Goal: Information Seeking & Learning: Compare options

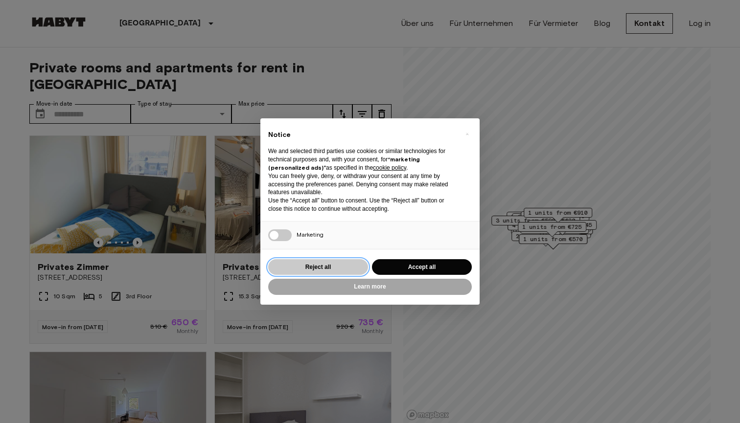
click at [339, 267] on button "Reject all" at bounding box center [318, 267] width 100 height 16
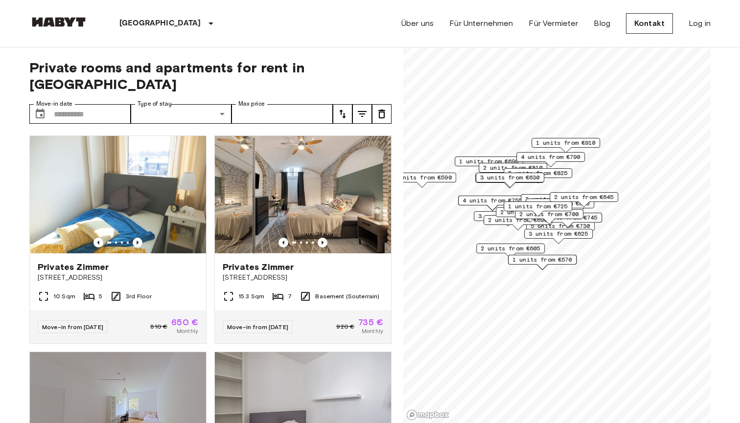
click at [415, 413] on link "Mapbox logo" at bounding box center [427, 414] width 43 height 11
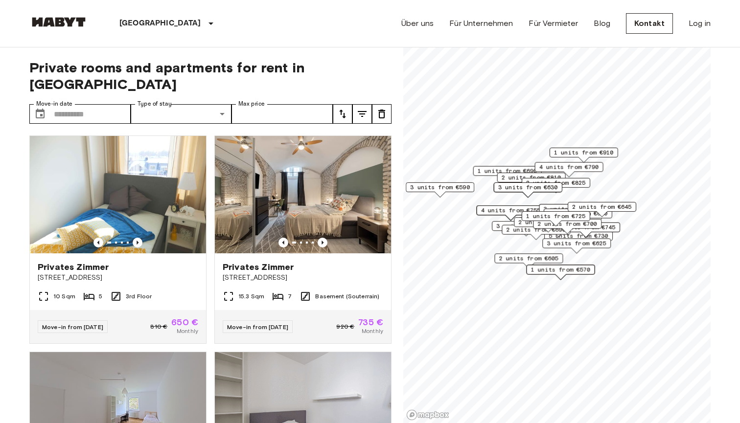
drag, startPoint x: 520, startPoint y: 266, endPoint x: 538, endPoint y: 275, distance: 19.9
click at [538, 275] on div "1 units from €570" at bounding box center [560, 272] width 68 height 15
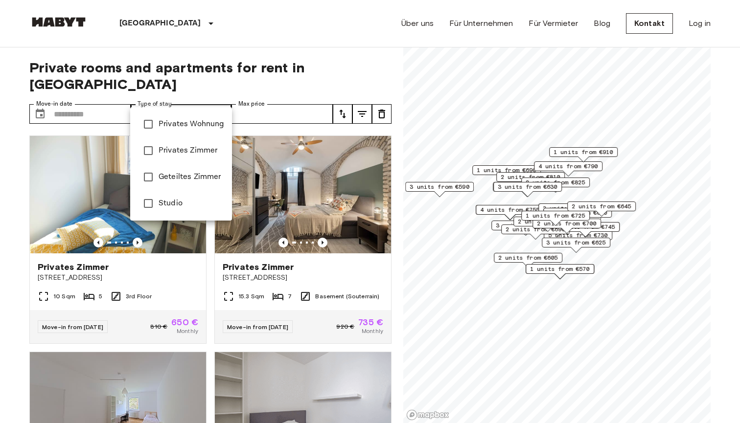
type input "**********"
drag, startPoint x: 527, startPoint y: 247, endPoint x: 519, endPoint y: 266, distance: 20.8
click at [519, 266] on div at bounding box center [370, 211] width 740 height 423
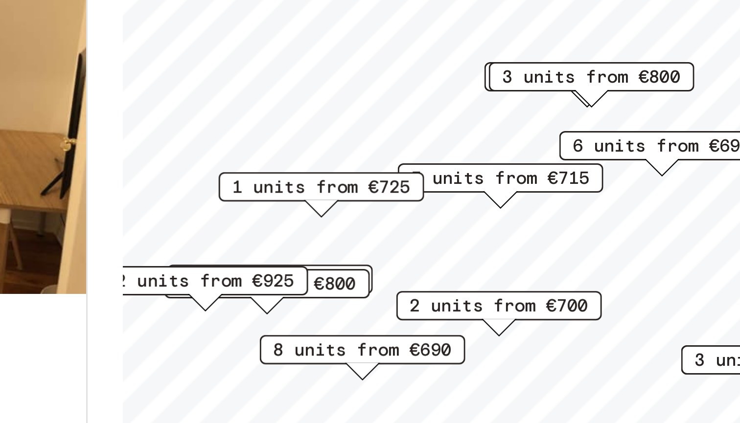
drag, startPoint x: 144, startPoint y: 59, endPoint x: 91, endPoint y: 95, distance: 64.4
click at [401, 245] on span "2 units from €925" at bounding box center [431, 249] width 60 height 9
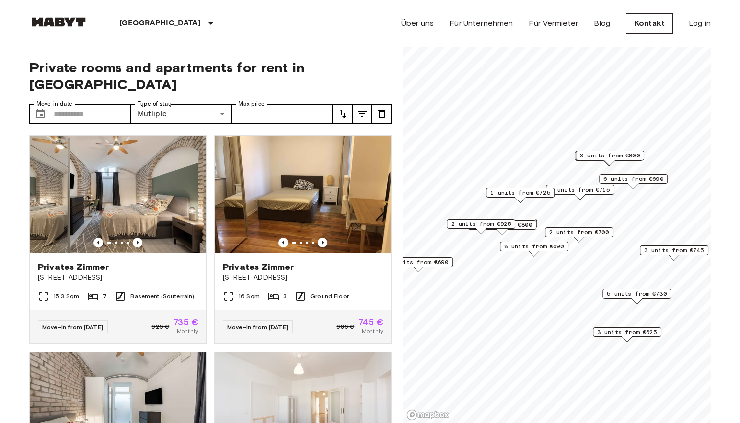
click at [523, 191] on span "1 units from €725" at bounding box center [520, 192] width 60 height 9
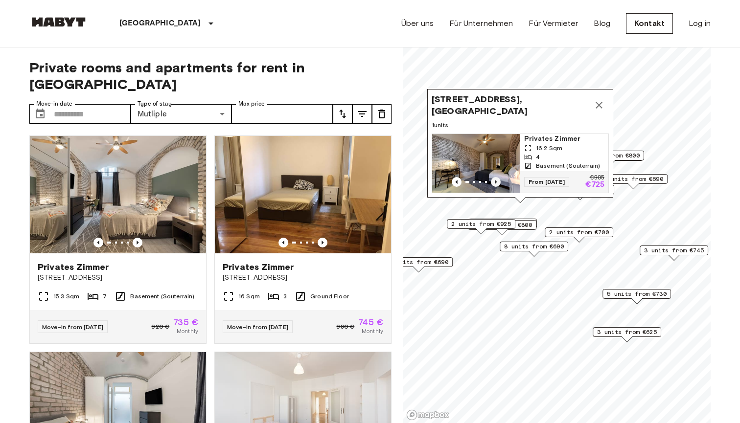
click at [495, 182] on icon "Previous image" at bounding box center [496, 182] width 2 height 4
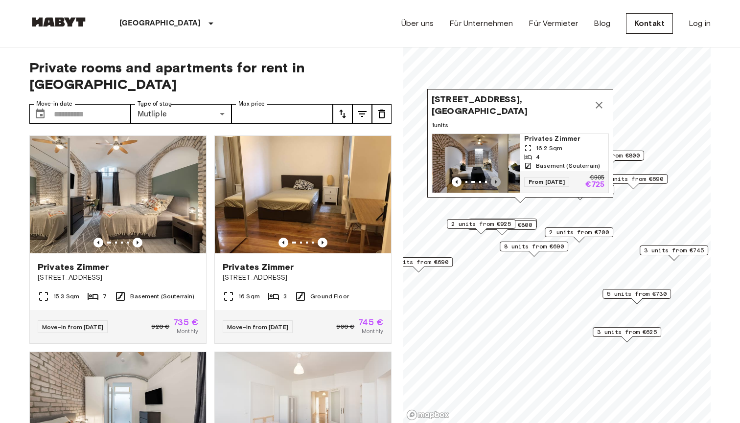
click at [496, 182] on icon "Previous image" at bounding box center [496, 182] width 2 height 4
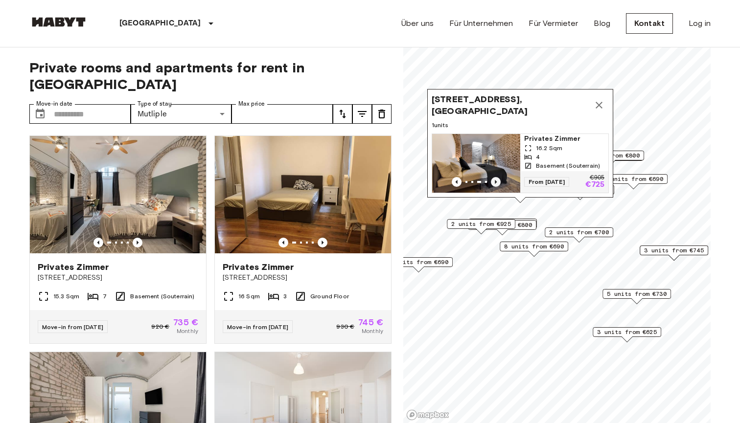
click at [496, 184] on icon "Previous image" at bounding box center [496, 182] width 10 height 10
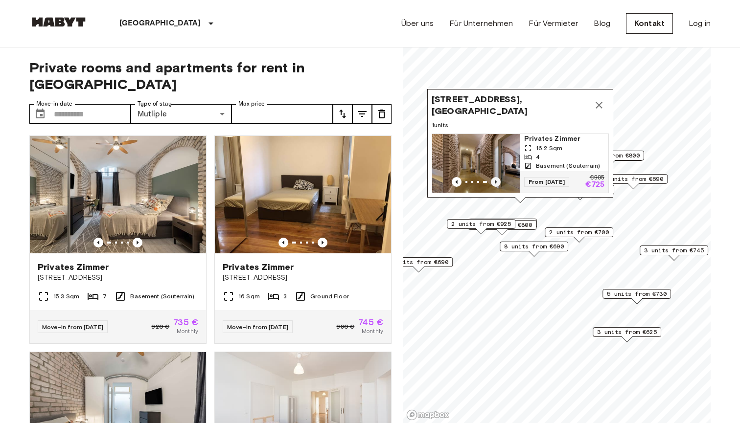
click at [496, 184] on icon "Previous image" at bounding box center [496, 182] width 10 height 10
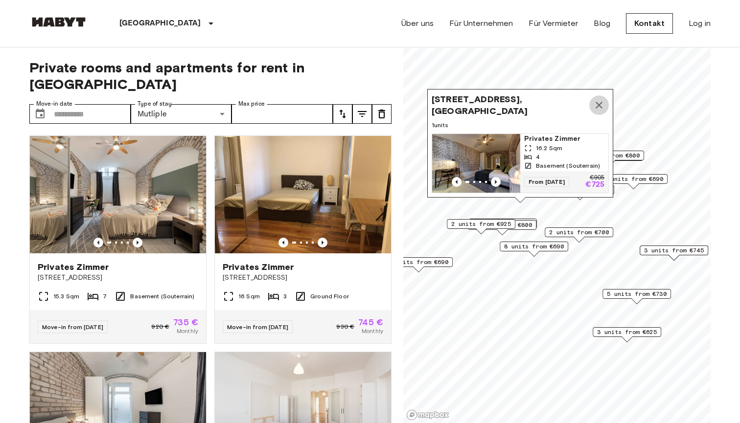
click at [601, 102] on icon "Map marker" at bounding box center [599, 105] width 12 height 12
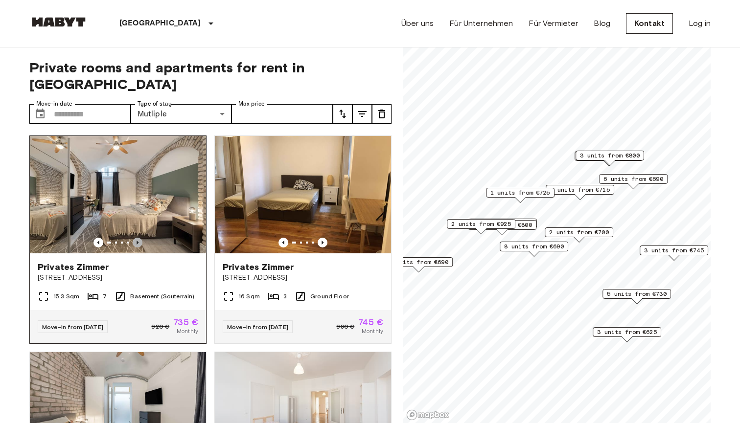
click at [138, 238] on icon "Previous image" at bounding box center [138, 243] width 10 height 10
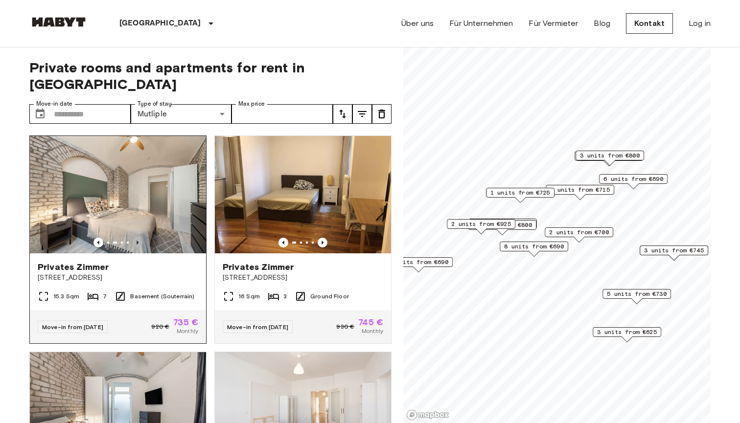
click at [137, 241] on icon "Previous image" at bounding box center [137, 243] width 2 height 4
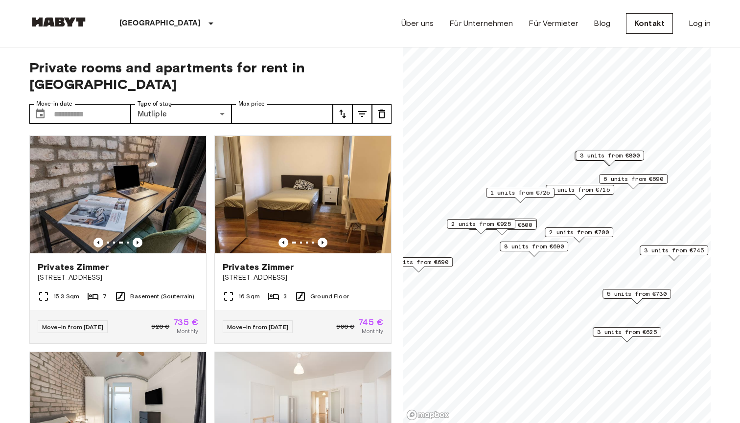
click at [624, 176] on span "6 units from €690" at bounding box center [633, 179] width 60 height 9
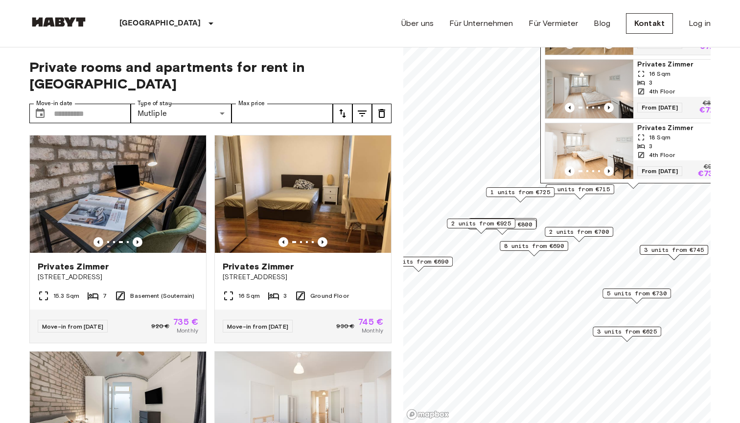
scroll to position [178, 0]
click at [582, 229] on span "2 units from €700" at bounding box center [579, 231] width 60 height 9
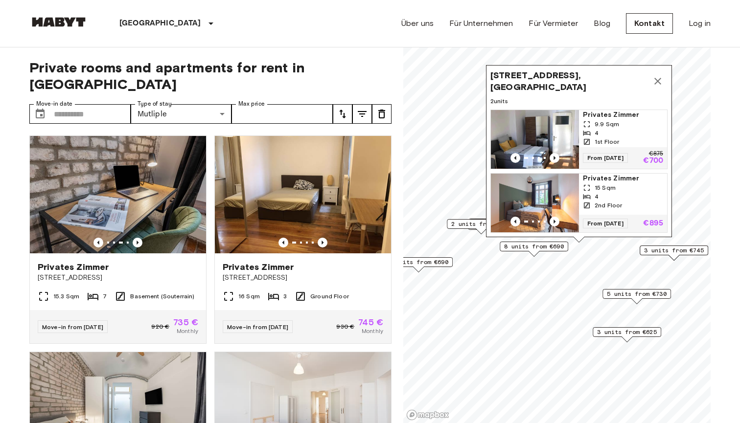
scroll to position [0, 0]
click at [554, 215] on img "Map marker" at bounding box center [535, 203] width 88 height 59
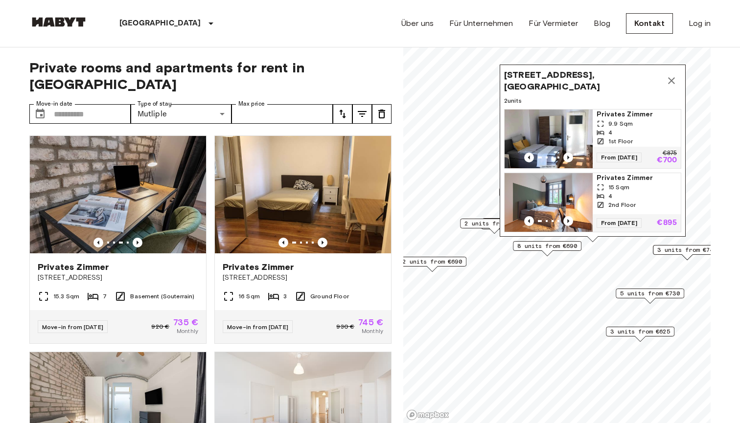
click at [445, 260] on span "2 units from €690" at bounding box center [432, 261] width 60 height 9
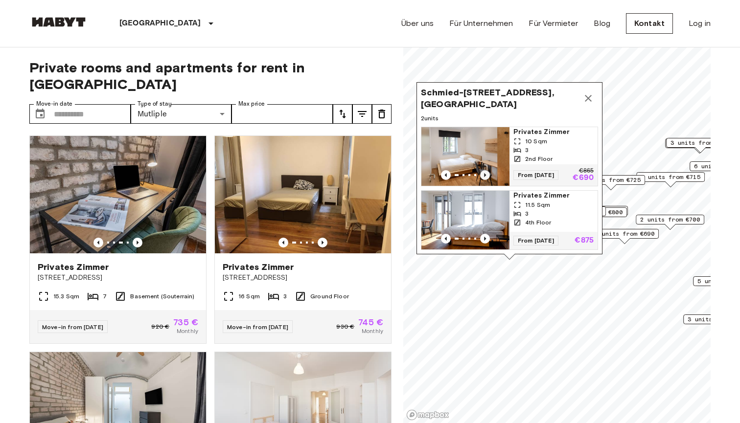
click at [485, 173] on icon "Previous image" at bounding box center [485, 175] width 2 height 4
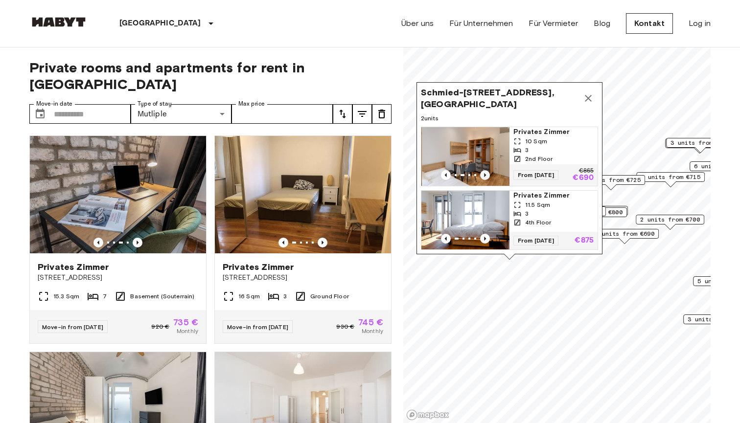
click at [485, 173] on icon "Previous image" at bounding box center [485, 175] width 2 height 4
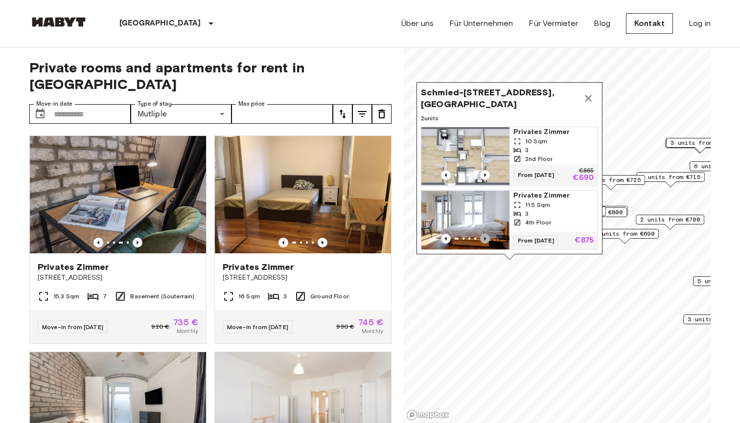
click at [486, 238] on icon "Previous image" at bounding box center [485, 239] width 10 height 10
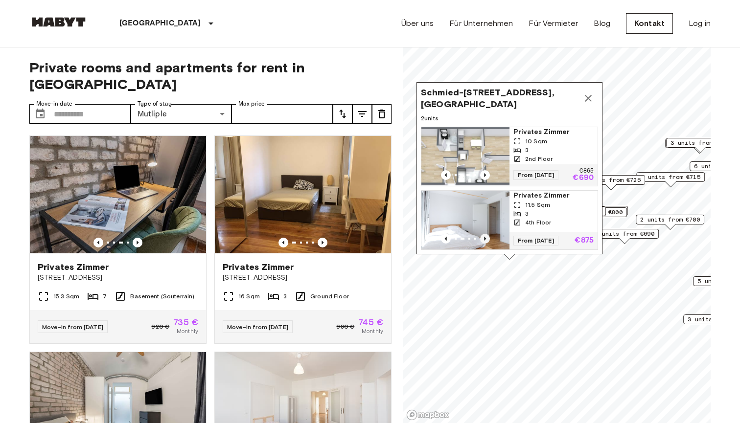
click at [486, 238] on icon "Previous image" at bounding box center [485, 239] width 10 height 10
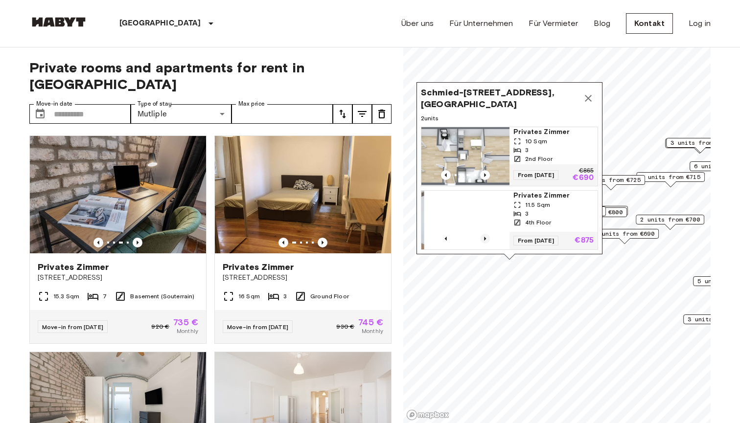
click at [487, 238] on icon "Previous image" at bounding box center [485, 239] width 10 height 10
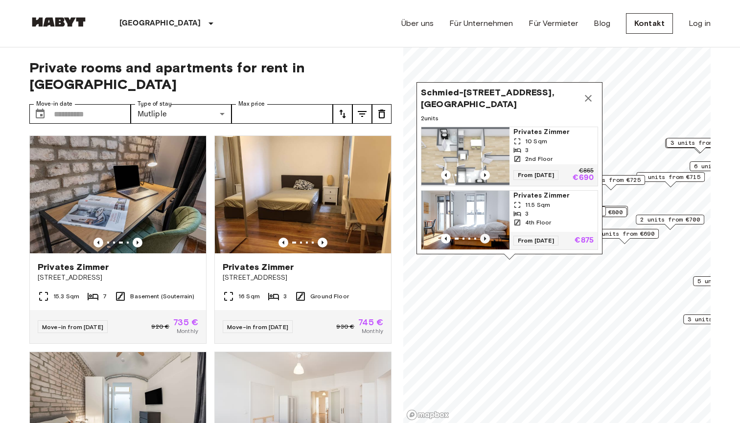
click at [487, 238] on icon "Previous image" at bounding box center [485, 239] width 10 height 10
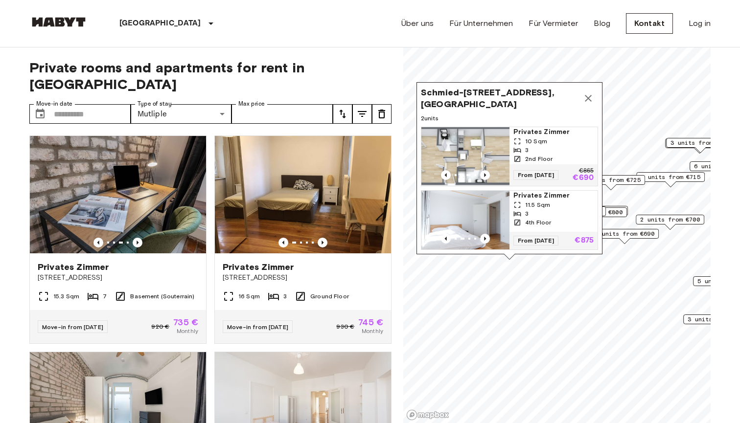
click at [536, 194] on span "Privates Zimmer" at bounding box center [553, 196] width 80 height 10
click at [589, 92] on icon "Map marker" at bounding box center [588, 98] width 12 height 12
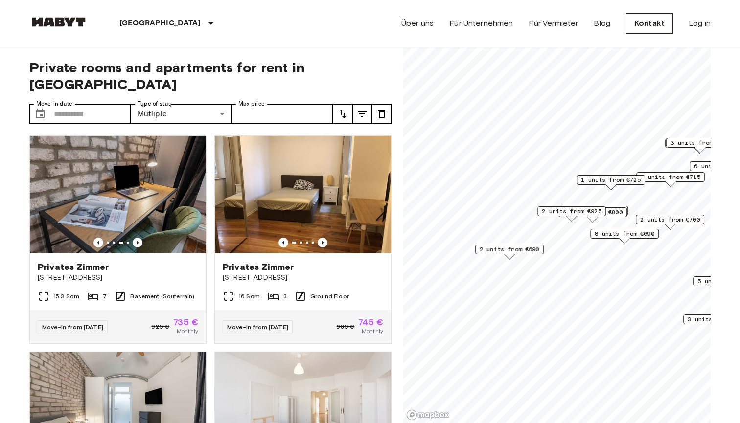
click at [555, 209] on span "2 units from €925" at bounding box center [572, 211] width 60 height 9
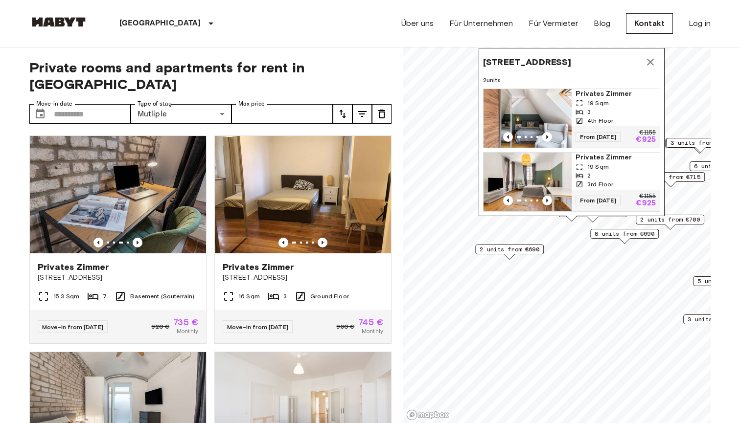
click at [601, 94] on span "Privates Zimmer" at bounding box center [615, 94] width 80 height 10
click at [552, 198] on div "Map marker" at bounding box center [527, 201] width 88 height 10
click at [513, 248] on span "2 units from €690" at bounding box center [509, 249] width 60 height 9
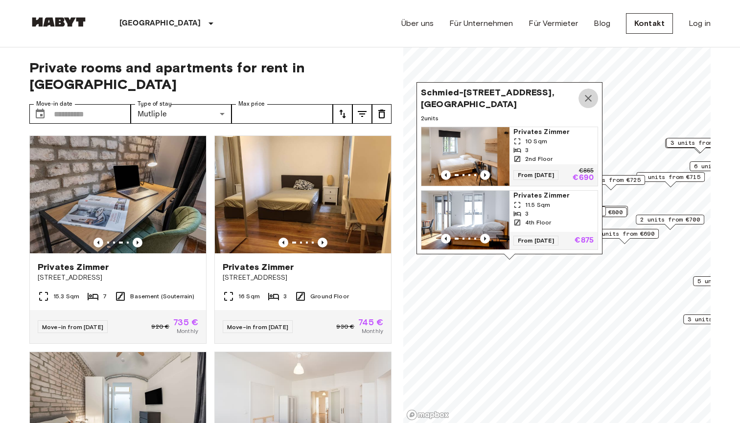
click at [585, 95] on icon "Map marker" at bounding box center [588, 98] width 7 height 7
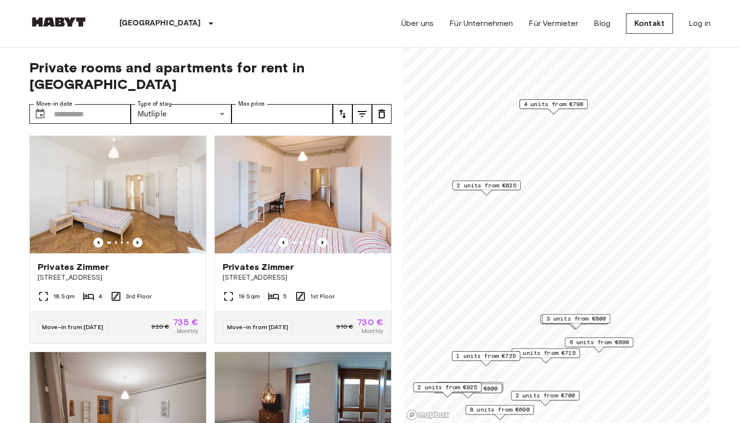
click at [490, 185] on span "2 units from €825" at bounding box center [486, 185] width 60 height 9
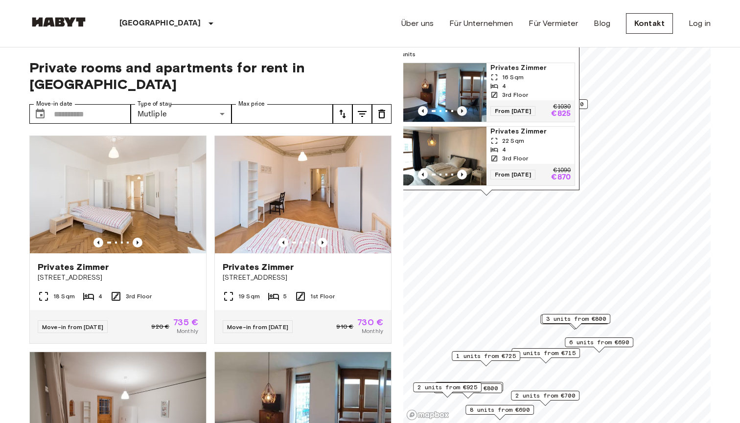
click at [460, 106] on icon "Previous image" at bounding box center [462, 111] width 10 height 10
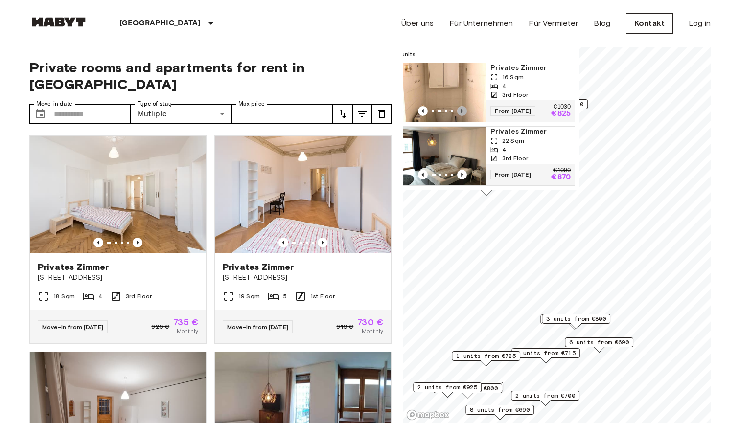
click at [462, 106] on icon "Previous image" at bounding box center [462, 111] width 10 height 10
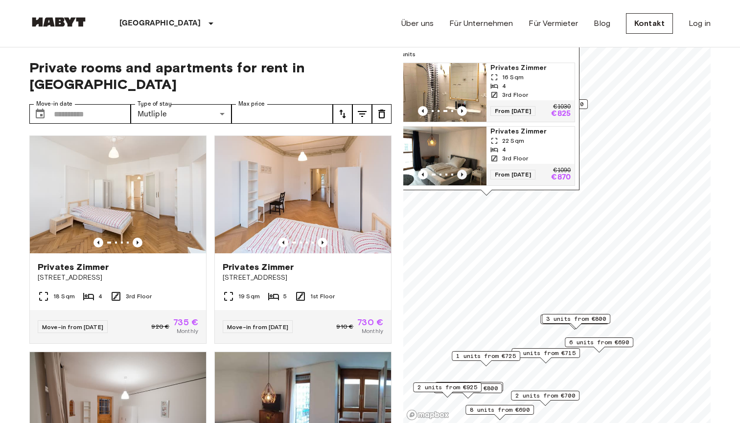
click at [463, 170] on icon "Previous image" at bounding box center [462, 175] width 10 height 10
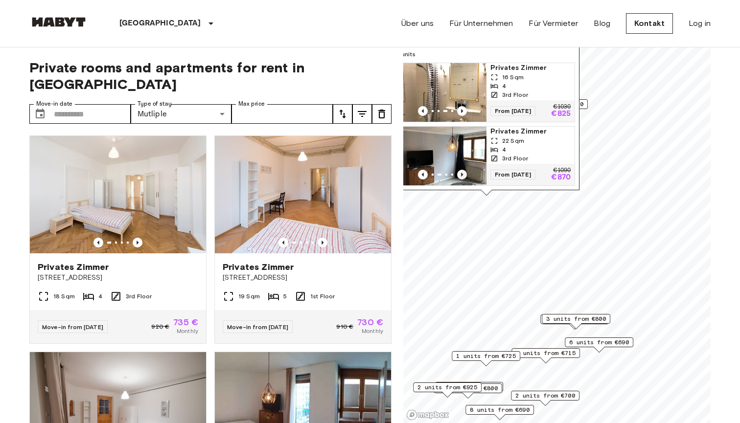
click at [463, 170] on icon "Previous image" at bounding box center [462, 175] width 10 height 10
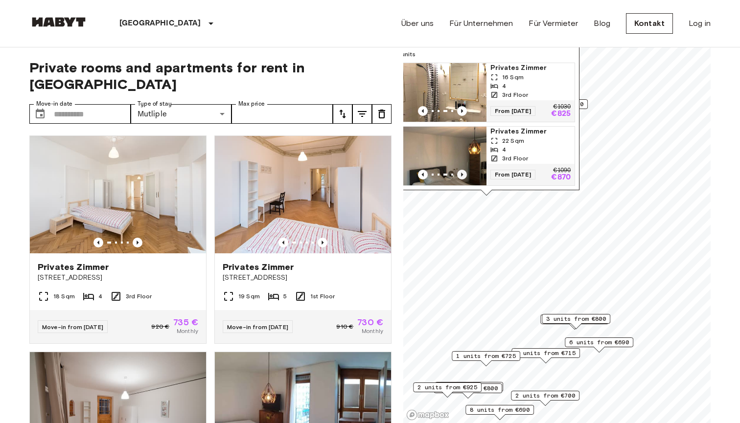
click at [464, 170] on icon "Previous image" at bounding box center [462, 175] width 10 height 10
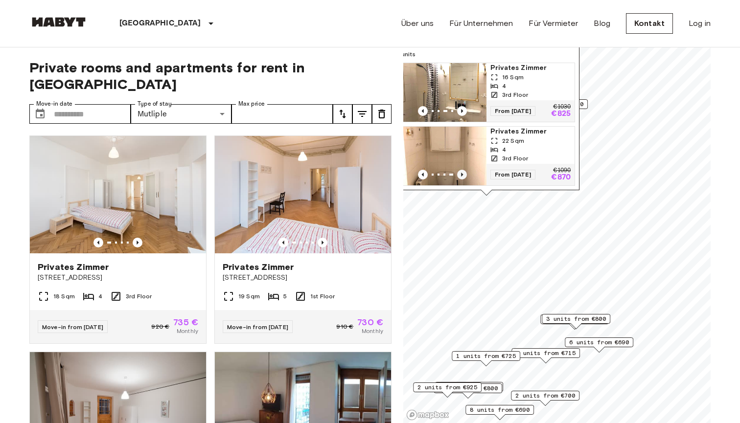
click at [464, 170] on icon "Previous image" at bounding box center [462, 175] width 10 height 10
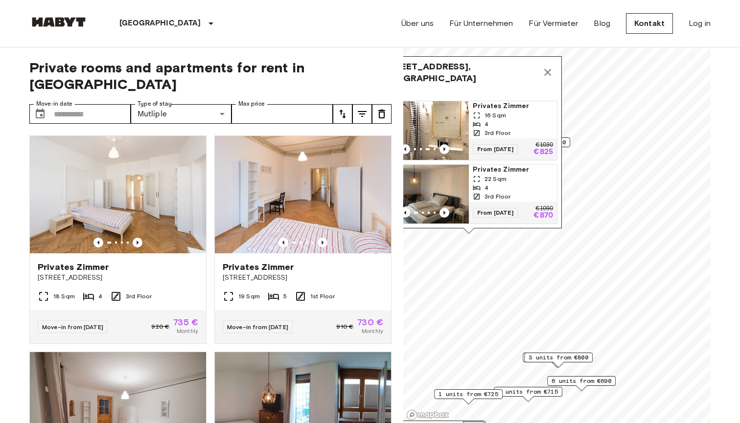
click at [547, 67] on icon "Map marker" at bounding box center [548, 73] width 12 height 12
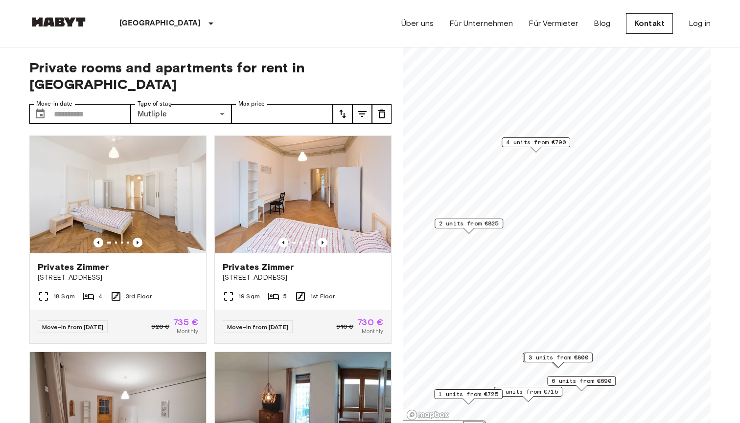
click at [539, 139] on span "4 units from €790" at bounding box center [536, 142] width 60 height 9
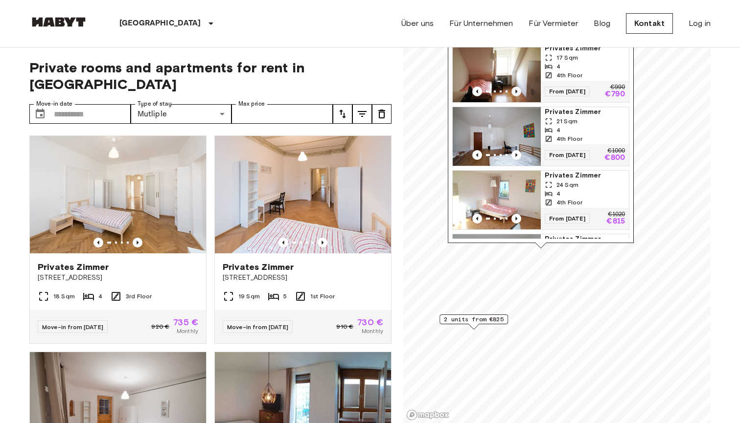
click at [515, 88] on icon "Previous image" at bounding box center [516, 92] width 10 height 10
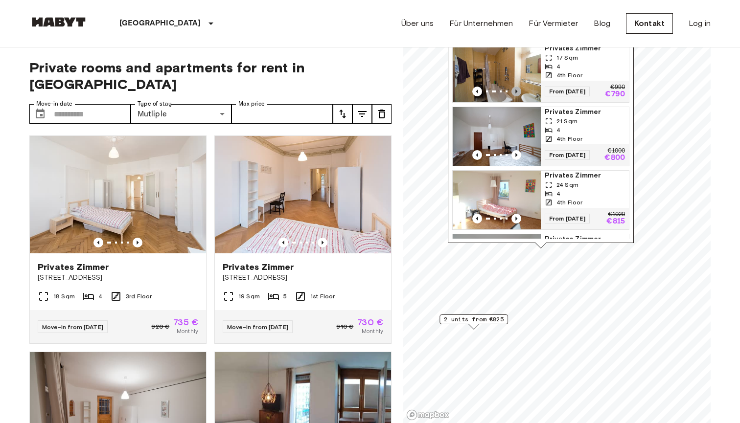
click at [515, 88] on icon "Previous image" at bounding box center [516, 92] width 10 height 10
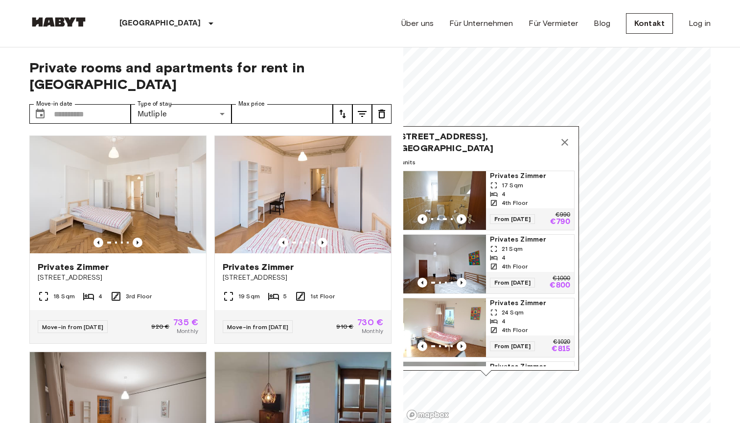
click at [564, 138] on icon "Map marker" at bounding box center [565, 142] width 12 height 12
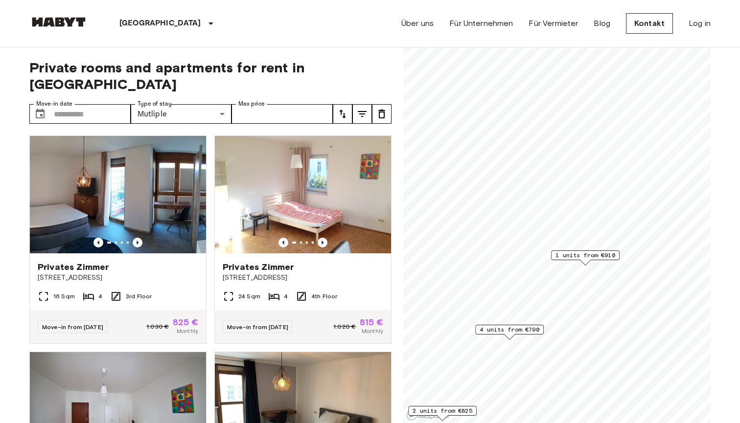
click at [581, 252] on span "1 units from €910" at bounding box center [585, 255] width 60 height 9
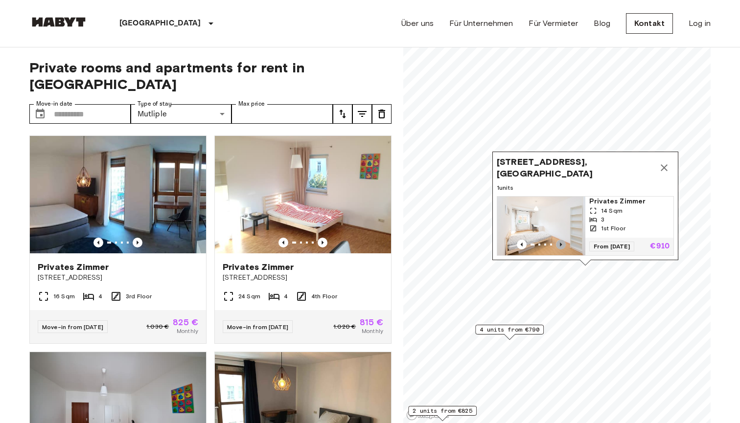
click at [561, 242] on icon "Previous image" at bounding box center [561, 245] width 10 height 10
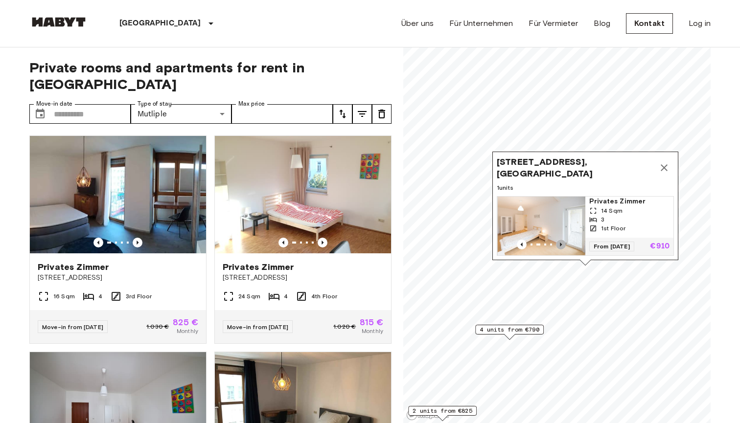
click at [561, 245] on icon "Previous image" at bounding box center [561, 245] width 2 height 4
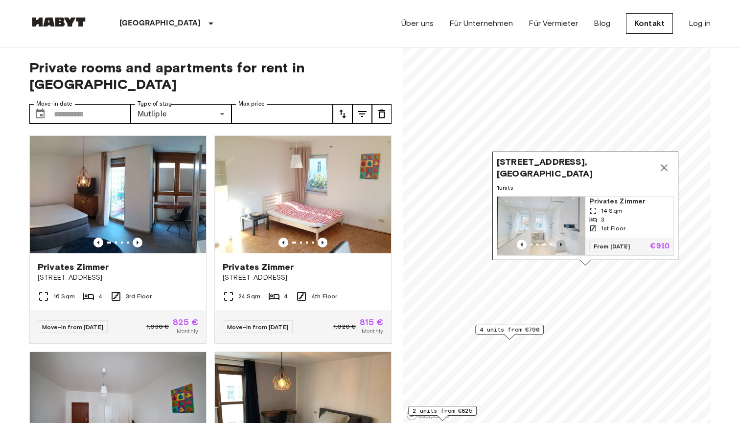
click at [561, 245] on icon "Previous image" at bounding box center [561, 245] width 2 height 4
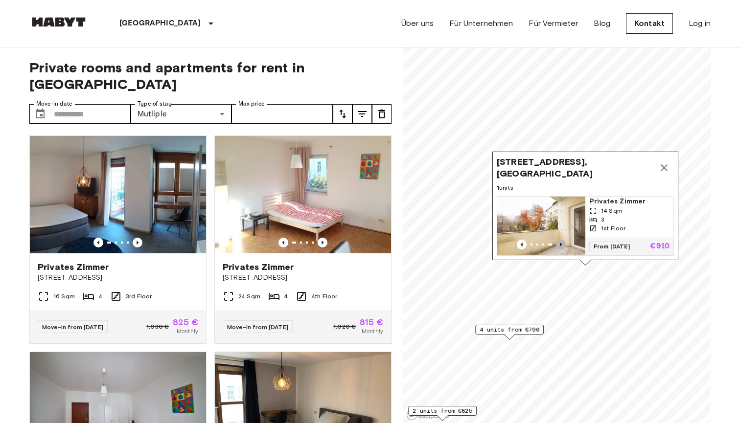
click at [559, 244] on icon "Previous image" at bounding box center [561, 245] width 10 height 10
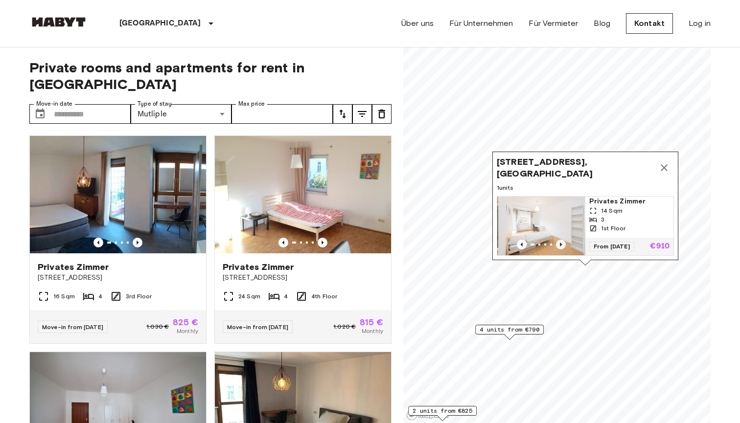
click at [559, 244] on icon "Previous image" at bounding box center [561, 245] width 10 height 10
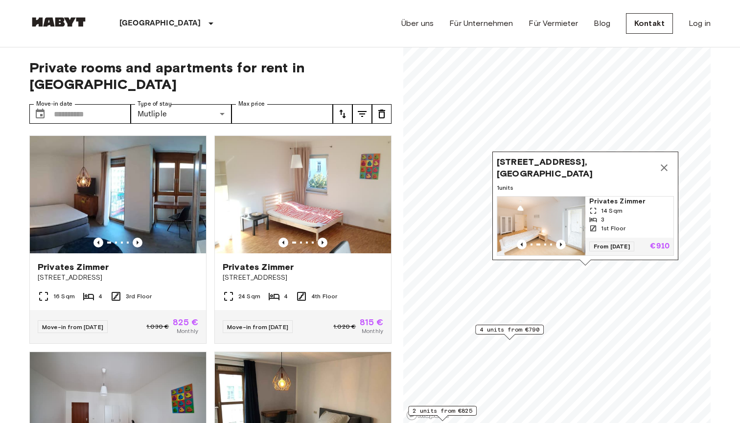
click at [667, 167] on icon "Map marker" at bounding box center [664, 168] width 12 height 12
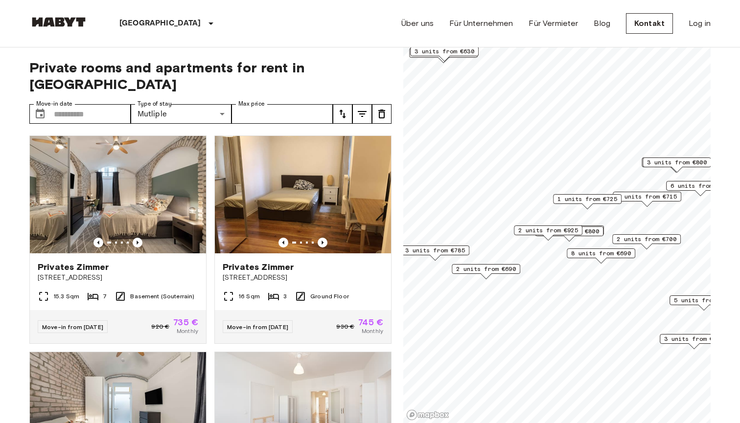
click at [592, 231] on span "4 units from €800" at bounding box center [569, 231] width 60 height 9
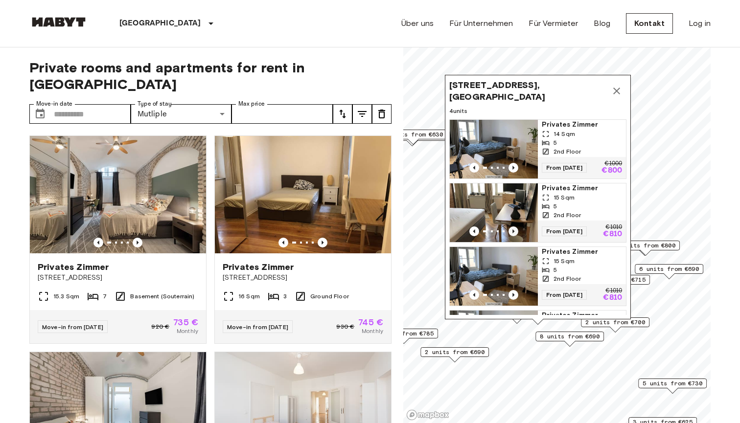
click at [513, 233] on icon "Previous image" at bounding box center [513, 231] width 2 height 4
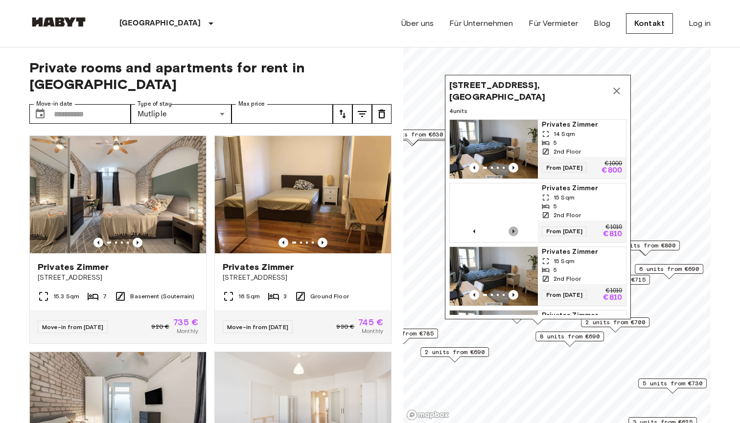
click at [514, 233] on icon "Previous image" at bounding box center [513, 231] width 2 height 4
click at [617, 90] on icon "Map marker" at bounding box center [616, 91] width 12 height 12
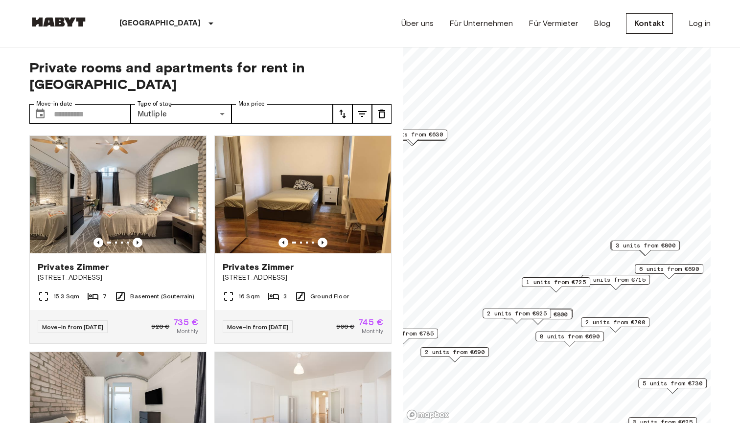
click at [509, 314] on span "2 units from €925" at bounding box center [517, 313] width 60 height 9
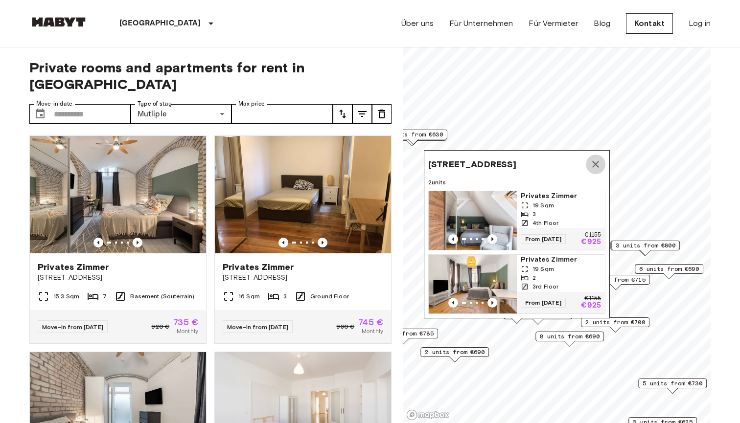
click at [595, 159] on icon "Map marker" at bounding box center [595, 164] width 12 height 12
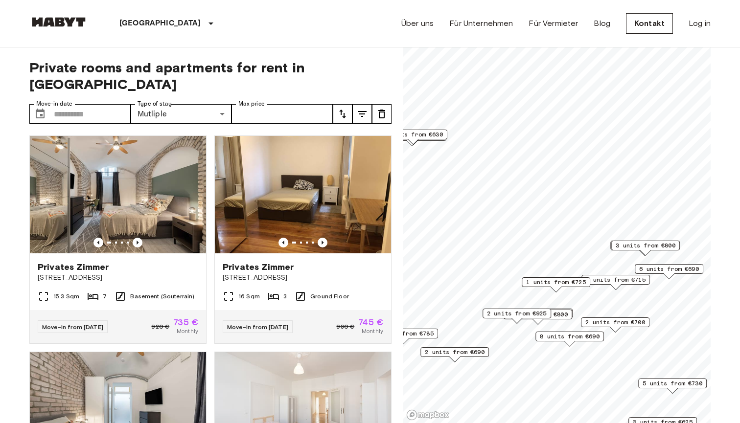
click at [610, 322] on span "2 units from €700" at bounding box center [615, 322] width 60 height 9
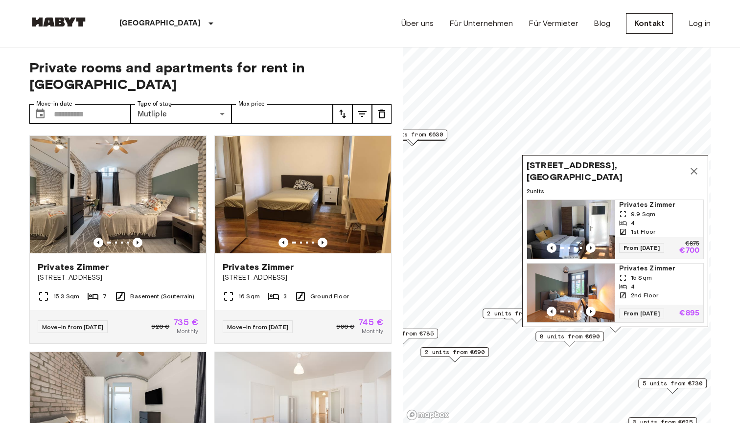
click at [588, 338] on span "8 units from €690" at bounding box center [570, 336] width 60 height 9
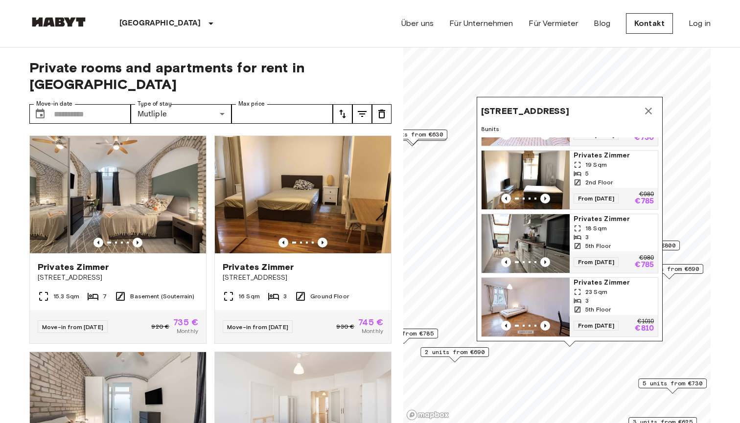
scroll to position [313, 0]
click at [544, 260] on icon "Previous image" at bounding box center [545, 262] width 2 height 4
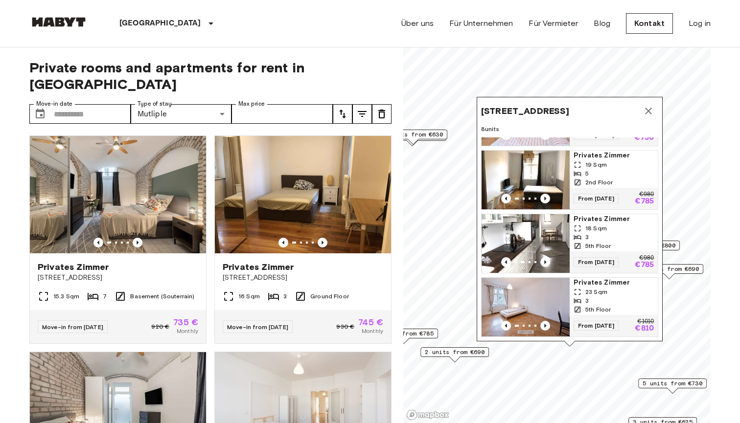
click at [582, 215] on span "Privates Zimmer" at bounding box center [613, 219] width 80 height 10
click at [645, 113] on icon "Map marker" at bounding box center [648, 111] width 12 height 12
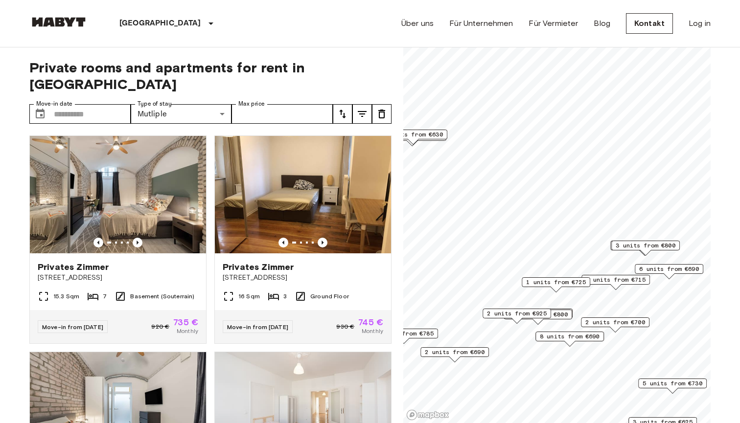
click at [630, 276] on span "5 units from €715" at bounding box center [616, 279] width 60 height 9
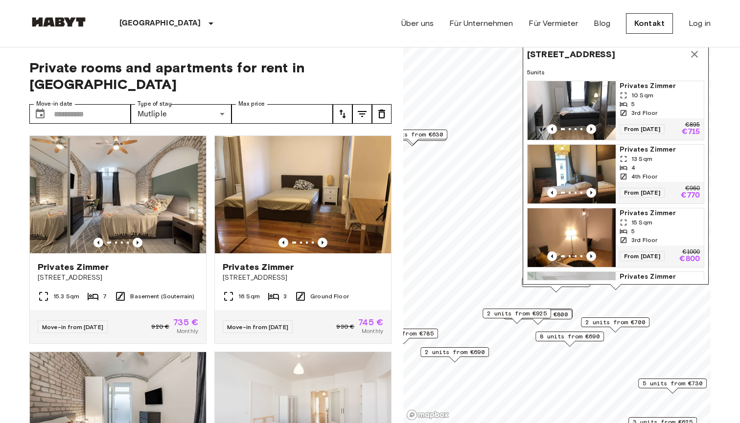
click at [694, 54] on icon "Map marker" at bounding box center [694, 54] width 12 height 12
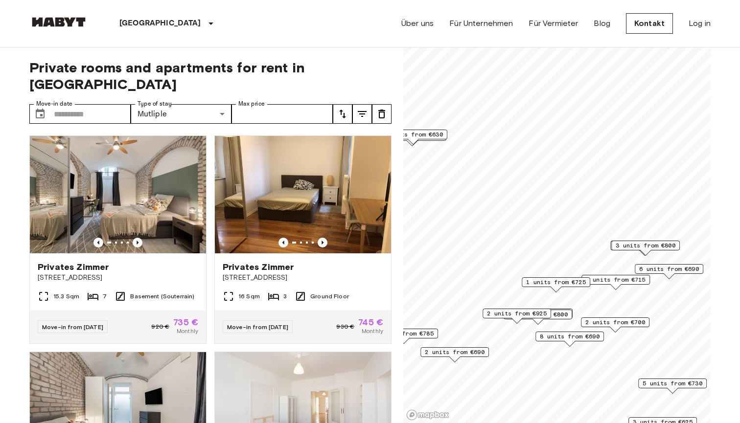
click at [650, 243] on span "3 units from €800" at bounding box center [645, 245] width 60 height 9
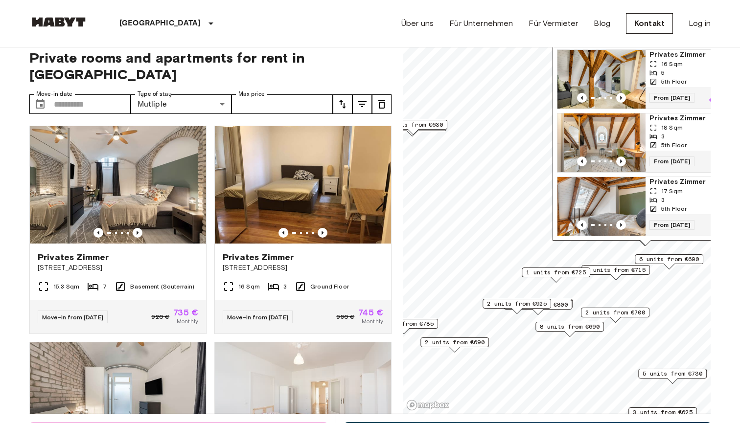
scroll to position [23, 0]
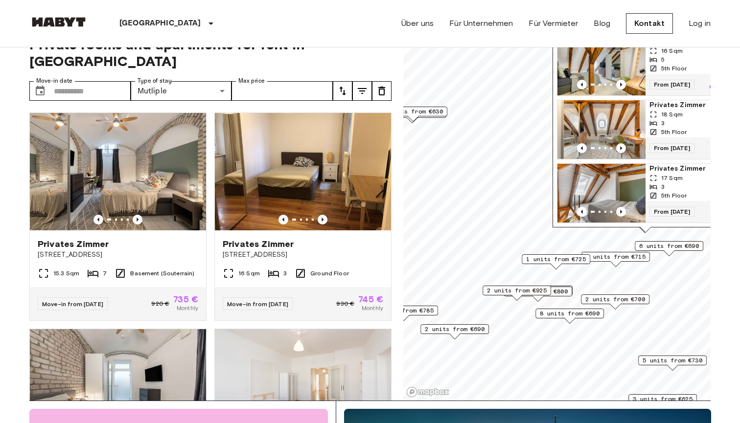
click at [665, 106] on span "Privates Zimmer" at bounding box center [689, 105] width 80 height 10
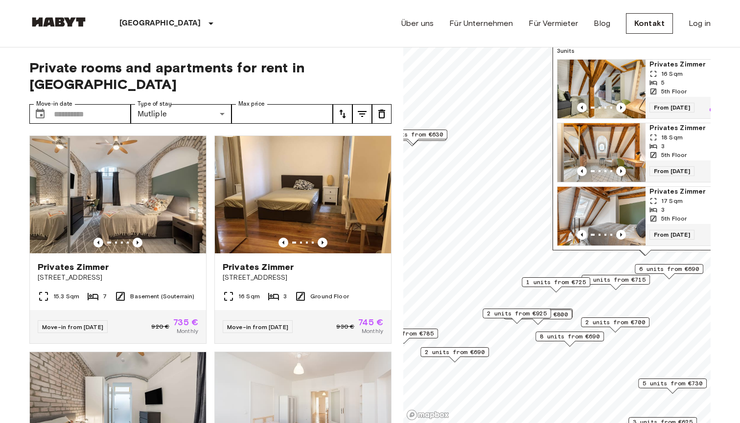
scroll to position [0, 0]
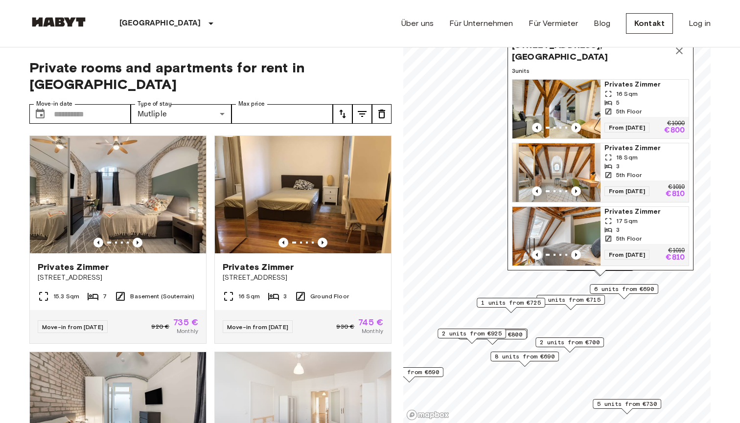
click at [679, 51] on icon "Map marker" at bounding box center [679, 51] width 12 height 12
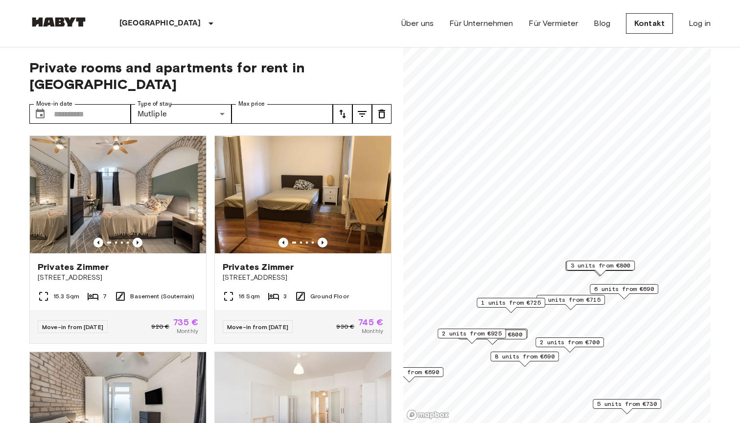
click at [607, 287] on span "6 units from €690" at bounding box center [624, 289] width 60 height 9
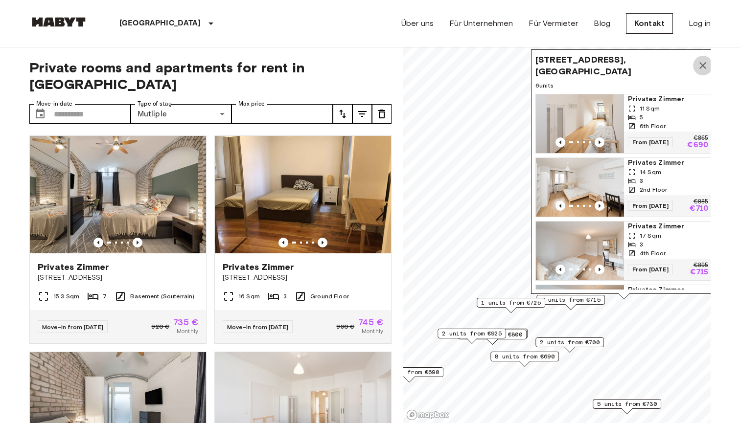
click at [700, 62] on icon "Map marker" at bounding box center [702, 65] width 7 height 7
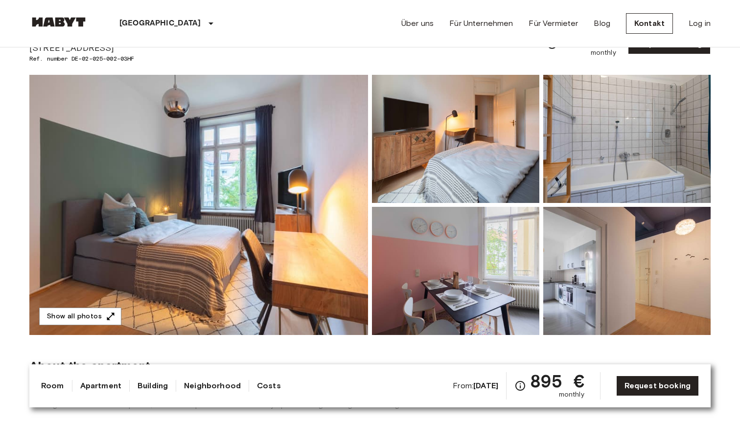
scroll to position [65, 0]
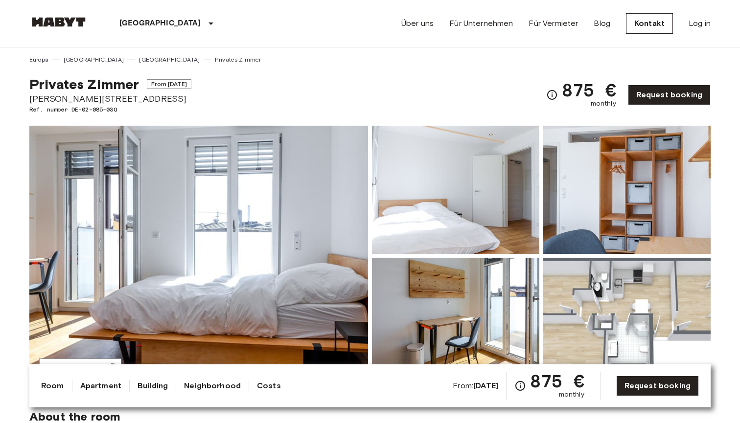
click at [337, 267] on img at bounding box center [198, 256] width 339 height 260
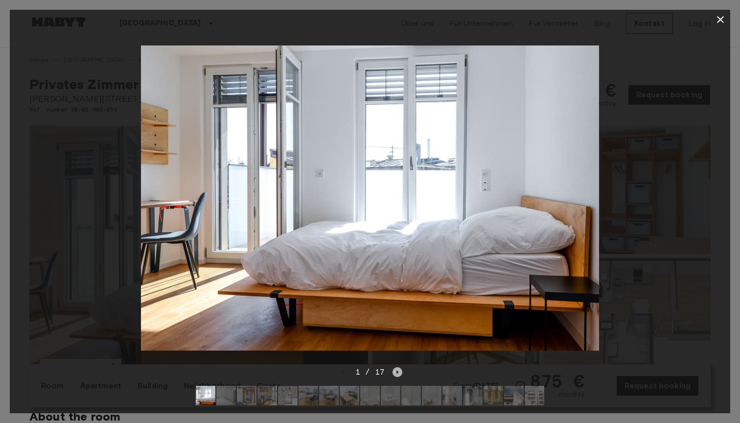
click at [398, 370] on icon "Next image" at bounding box center [397, 372] width 10 height 10
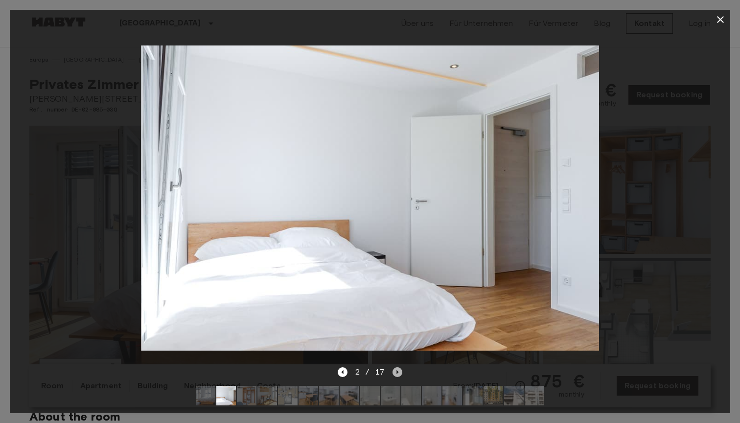
click at [398, 370] on icon "Next image" at bounding box center [397, 372] width 10 height 10
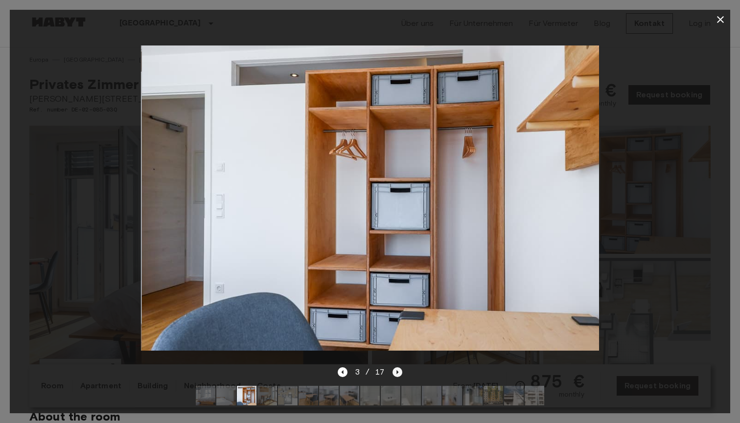
click at [398, 370] on icon "Next image" at bounding box center [397, 372] width 10 height 10
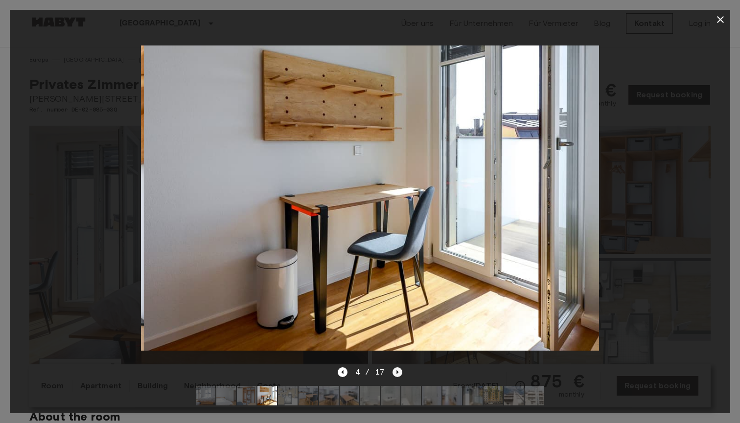
click at [398, 370] on icon "Next image" at bounding box center [397, 372] width 10 height 10
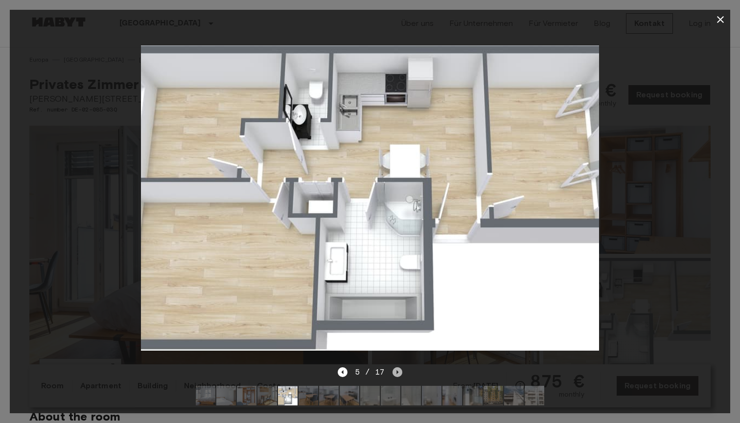
click at [398, 370] on icon "Next image" at bounding box center [397, 372] width 10 height 10
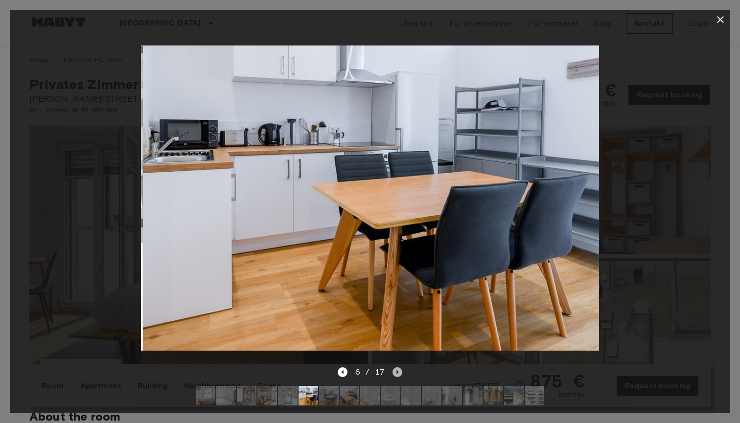
click at [398, 370] on icon "Next image" at bounding box center [397, 372] width 10 height 10
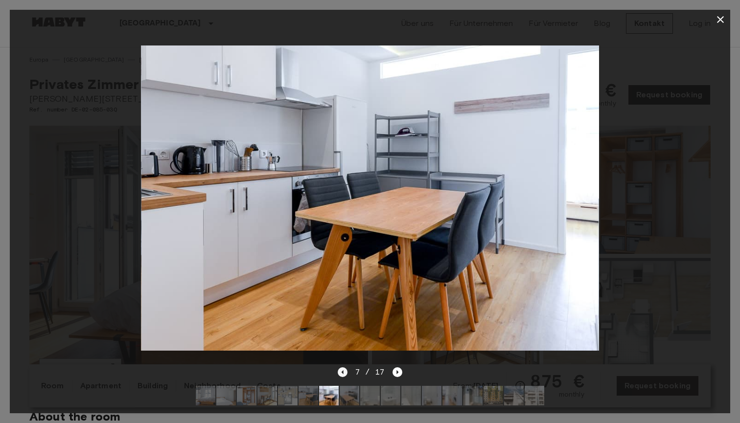
click at [343, 371] on icon "Previous image" at bounding box center [342, 372] width 2 height 4
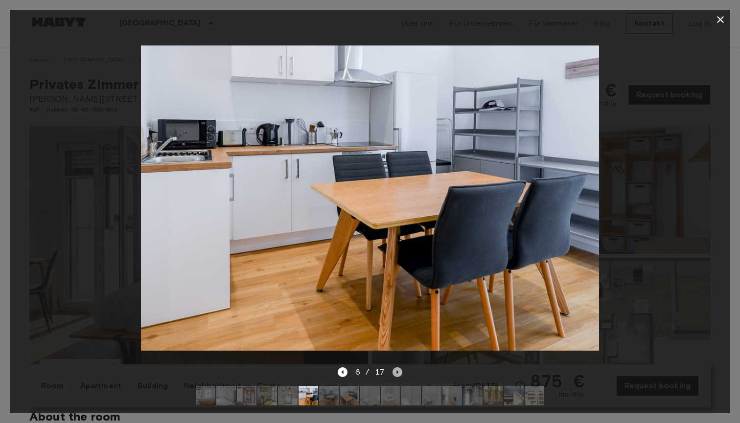
click at [398, 373] on icon "Next image" at bounding box center [397, 372] width 10 height 10
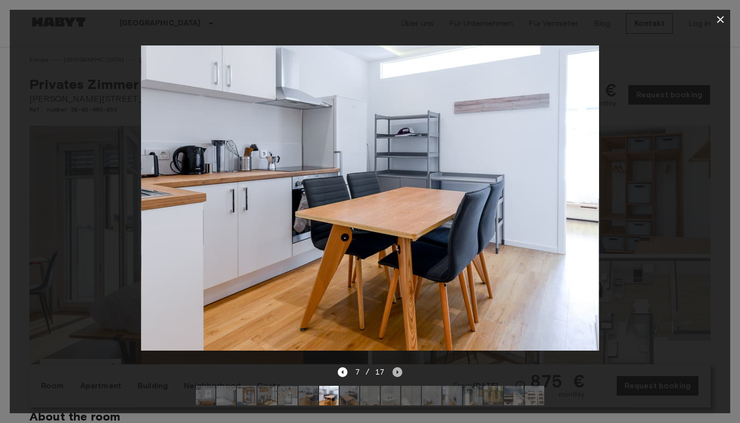
click at [398, 373] on icon "Next image" at bounding box center [397, 372] width 10 height 10
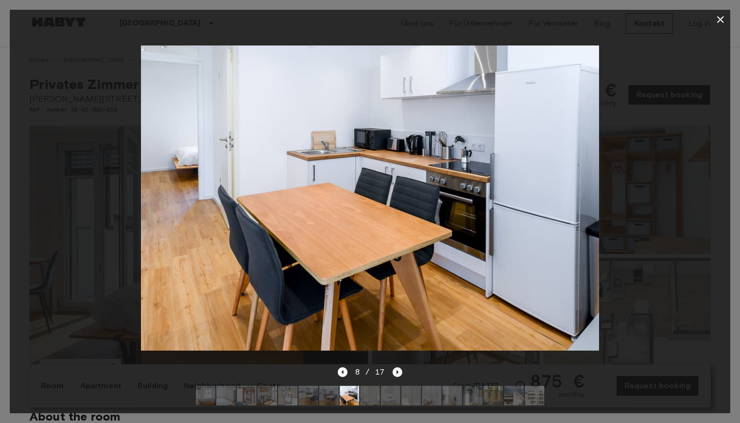
click at [398, 373] on icon "Next image" at bounding box center [397, 372] width 10 height 10
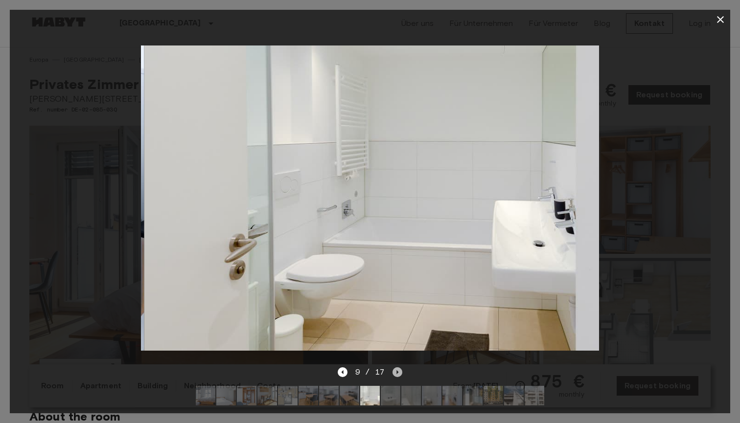
click at [398, 373] on icon "Next image" at bounding box center [397, 372] width 10 height 10
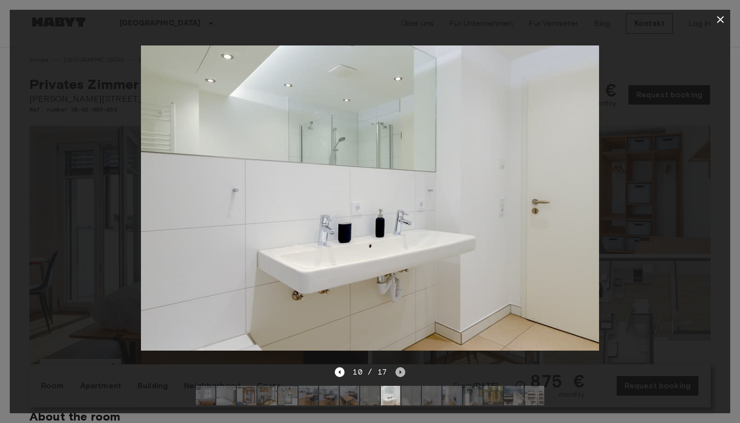
click at [398, 372] on icon "Next image" at bounding box center [400, 372] width 10 height 10
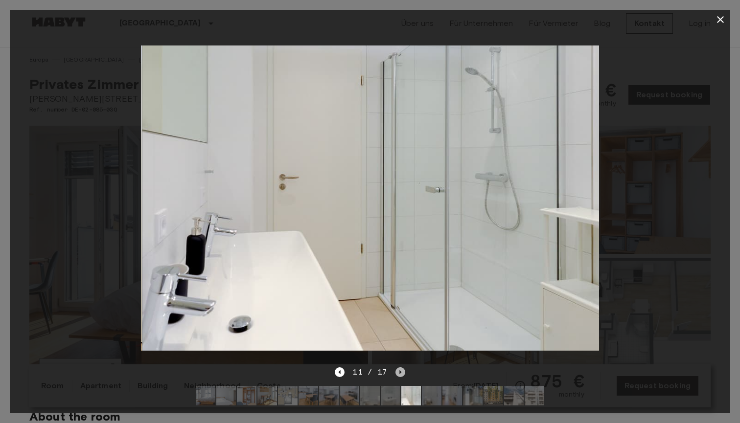
click at [399, 372] on icon "Next image" at bounding box center [400, 372] width 2 height 4
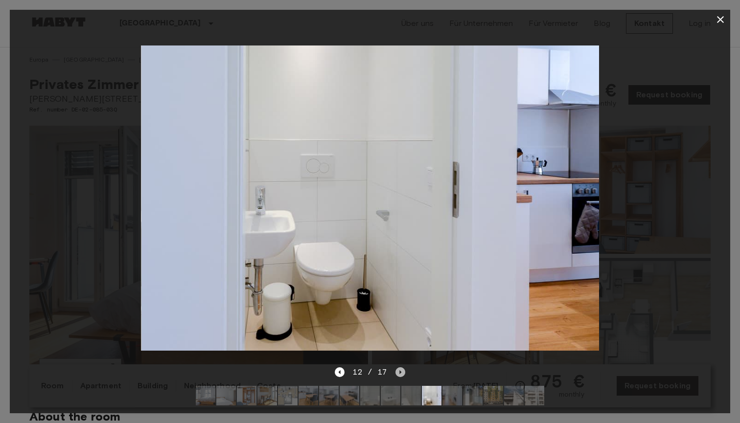
click at [399, 372] on icon "Next image" at bounding box center [400, 372] width 2 height 4
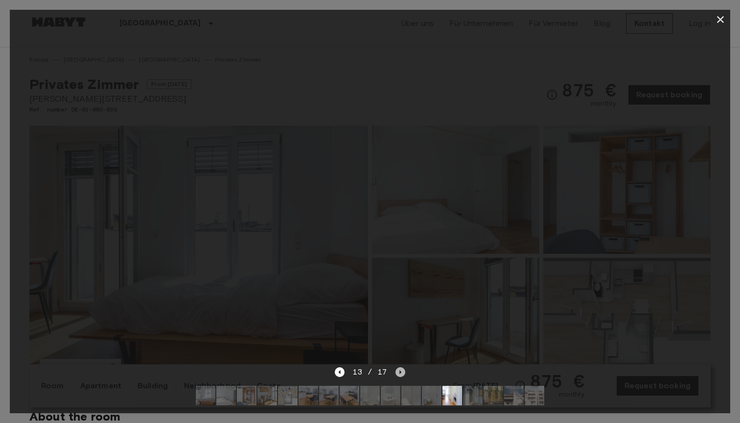
click at [400, 371] on icon "Next image" at bounding box center [400, 372] width 10 height 10
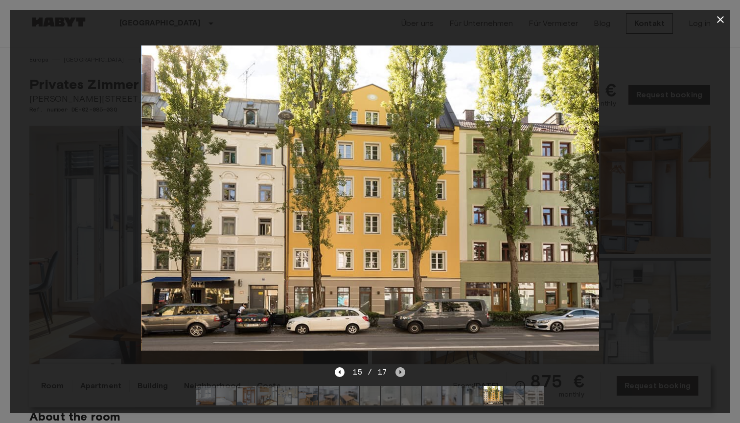
click at [400, 371] on icon "Next image" at bounding box center [400, 372] width 10 height 10
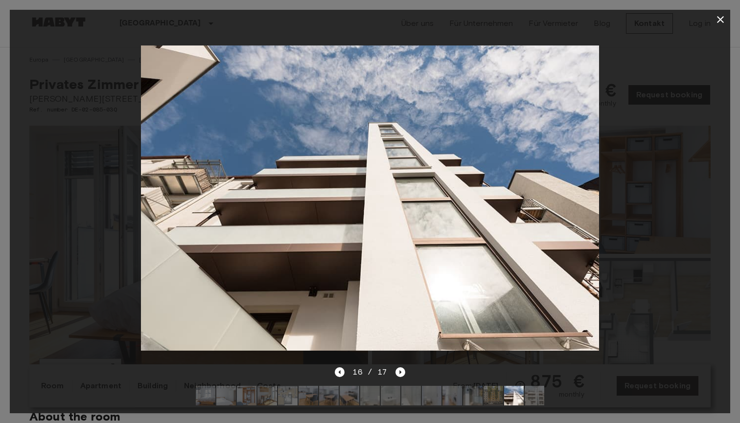
click at [717, 20] on icon "button" at bounding box center [720, 20] width 12 height 12
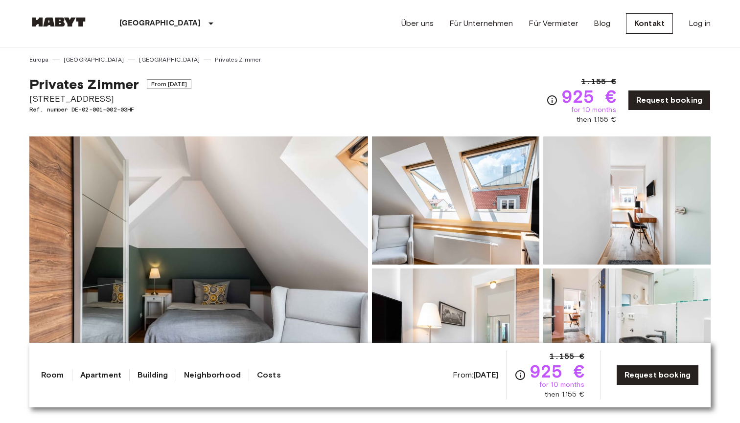
click at [285, 276] on img at bounding box center [198, 266] width 339 height 260
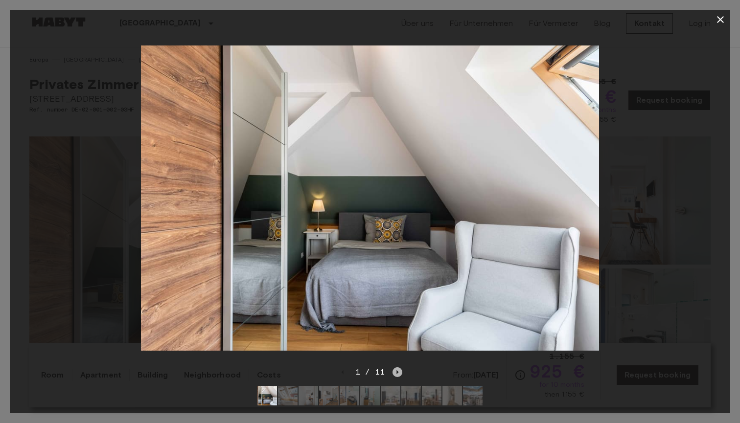
click at [396, 370] on icon "Next image" at bounding box center [397, 372] width 10 height 10
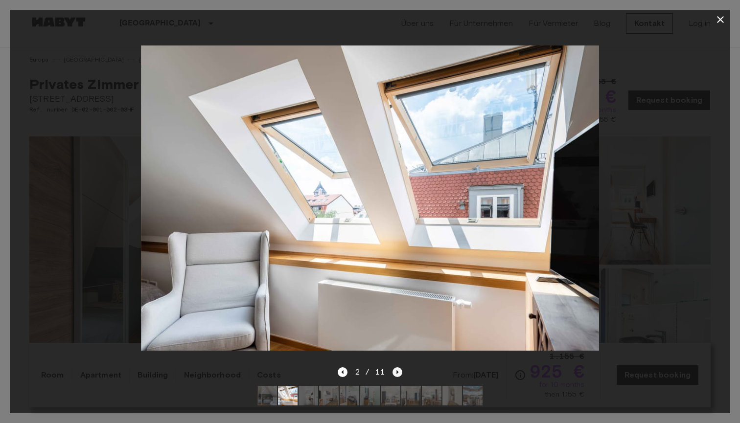
click at [396, 370] on icon "Next image" at bounding box center [397, 372] width 10 height 10
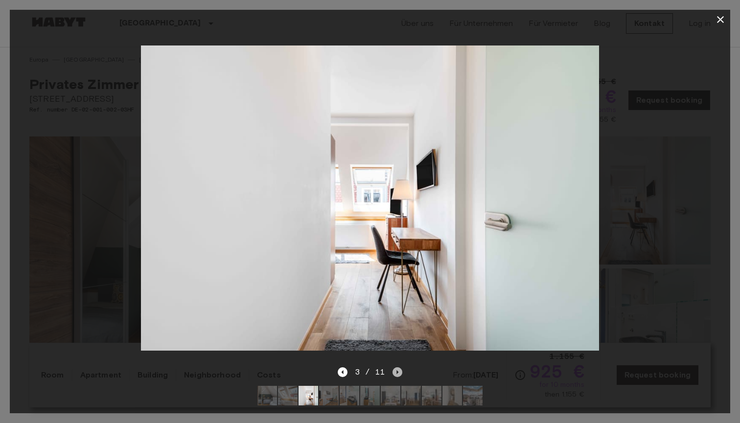
click at [396, 370] on icon "Next image" at bounding box center [397, 372] width 10 height 10
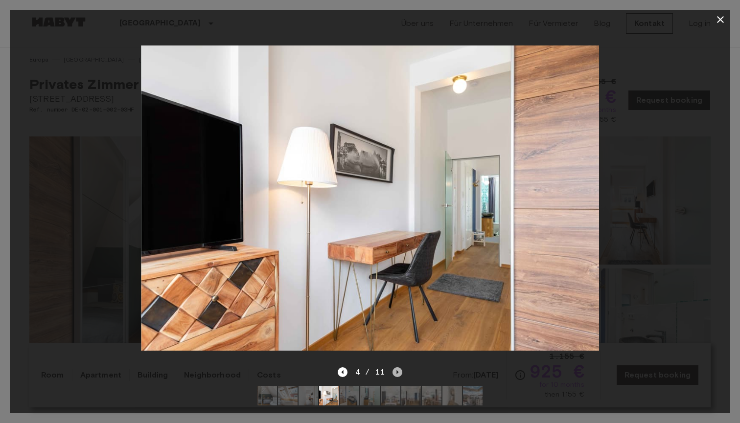
click at [396, 370] on icon "Next image" at bounding box center [397, 372] width 10 height 10
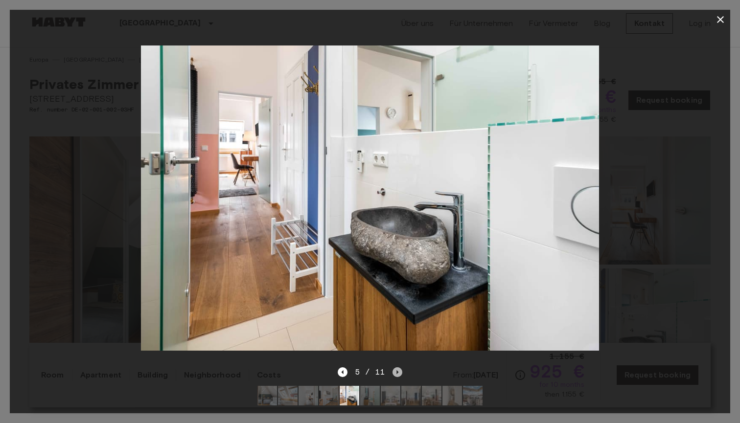
click at [396, 370] on icon "Next image" at bounding box center [397, 372] width 10 height 10
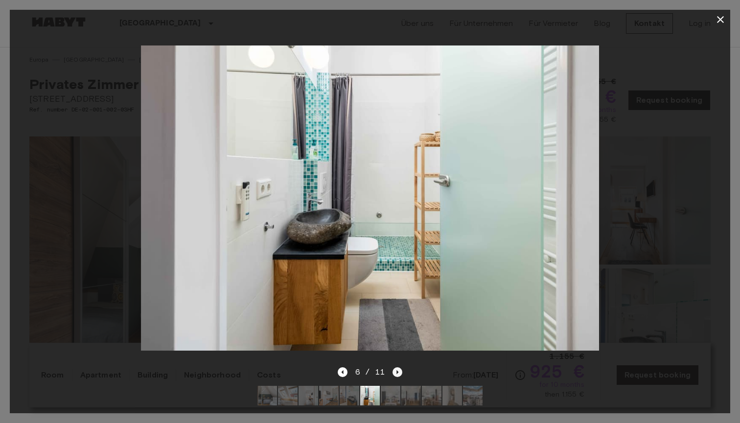
click at [396, 370] on icon "Next image" at bounding box center [397, 372] width 10 height 10
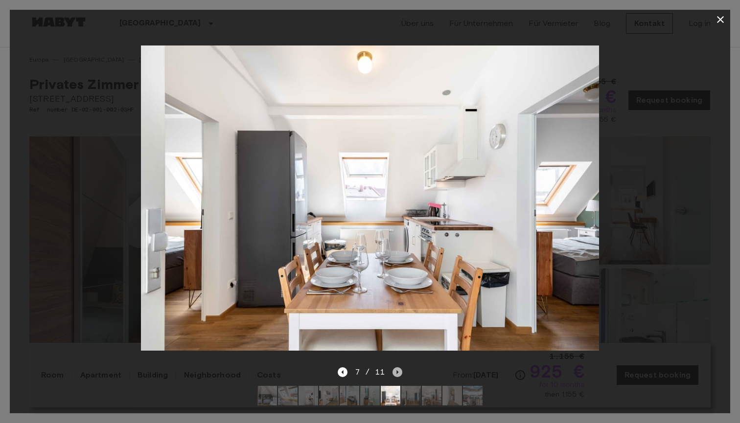
click at [396, 370] on icon "Next image" at bounding box center [397, 372] width 10 height 10
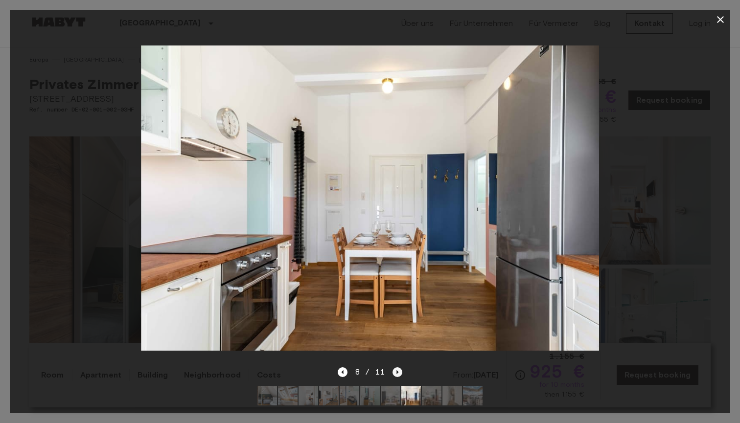
click at [396, 370] on icon "Next image" at bounding box center [397, 372] width 10 height 10
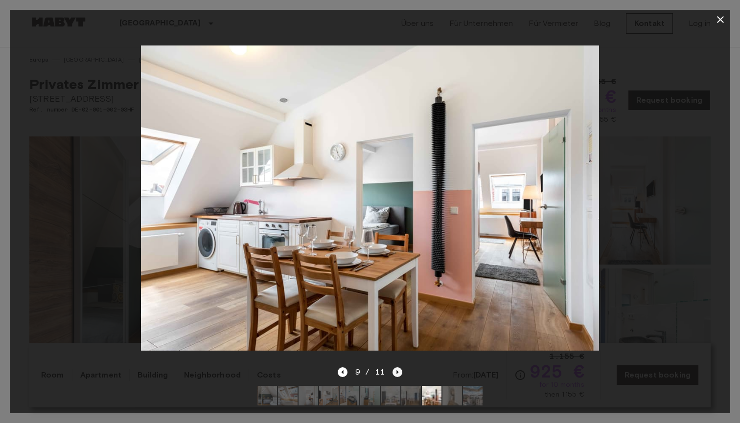
click at [396, 370] on icon "Next image" at bounding box center [397, 372] width 10 height 10
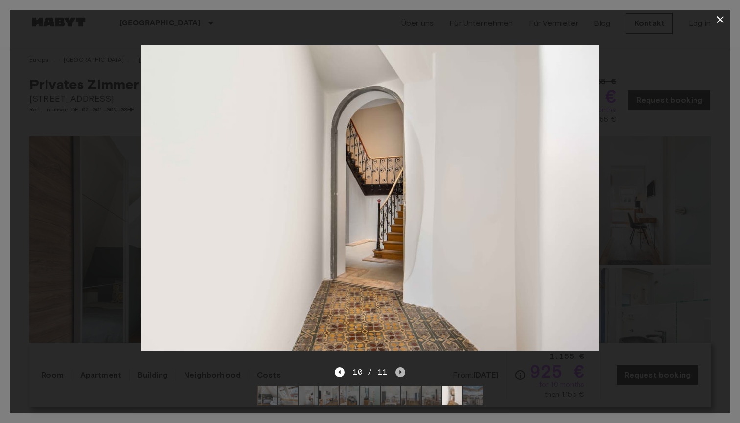
click at [396, 370] on icon "Next image" at bounding box center [400, 372] width 10 height 10
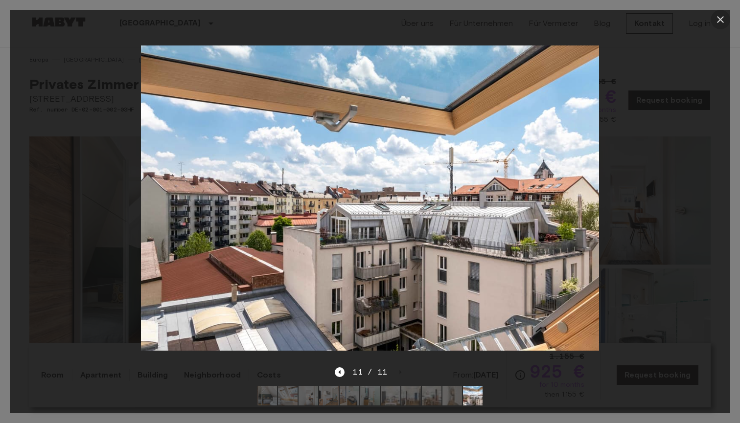
click at [718, 19] on icon "button" at bounding box center [720, 20] width 12 height 12
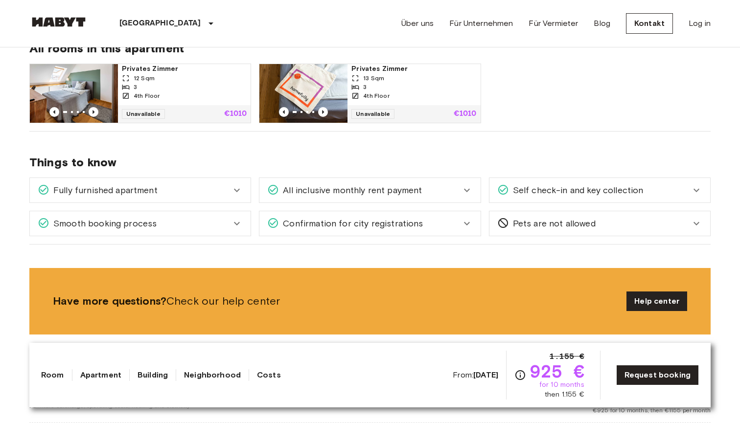
scroll to position [517, 0]
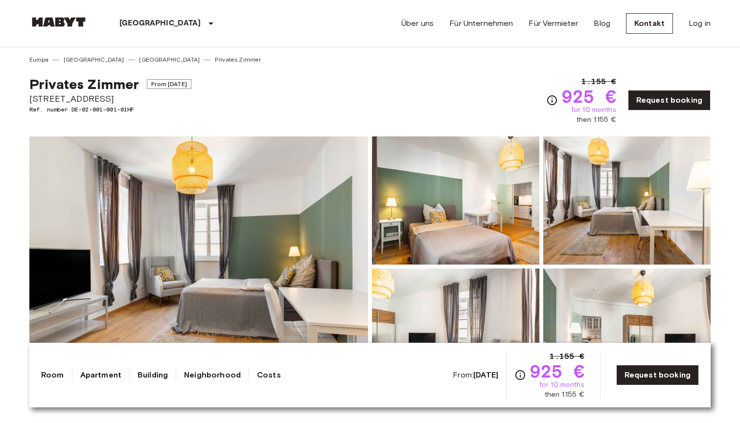
scroll to position [-4, 0]
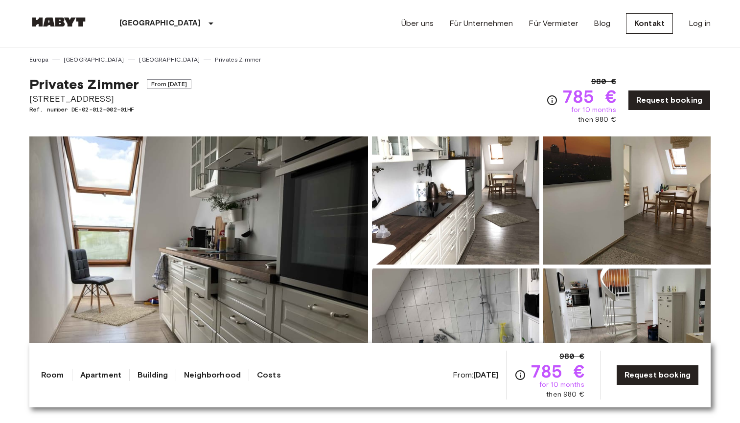
click at [296, 219] on img at bounding box center [198, 266] width 339 height 260
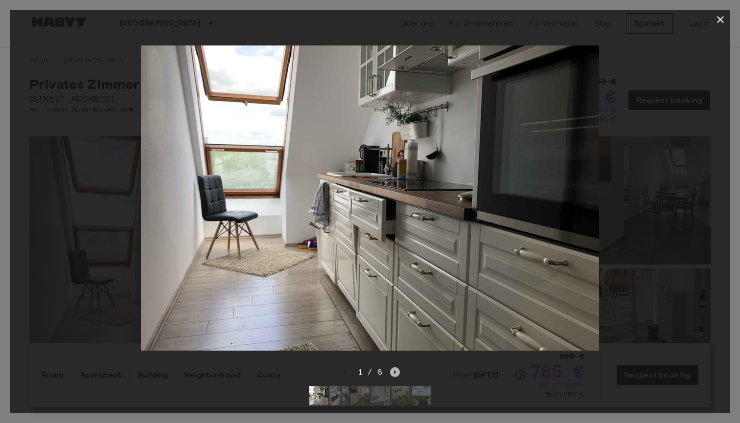
click at [398, 372] on icon "Next image" at bounding box center [395, 372] width 10 height 10
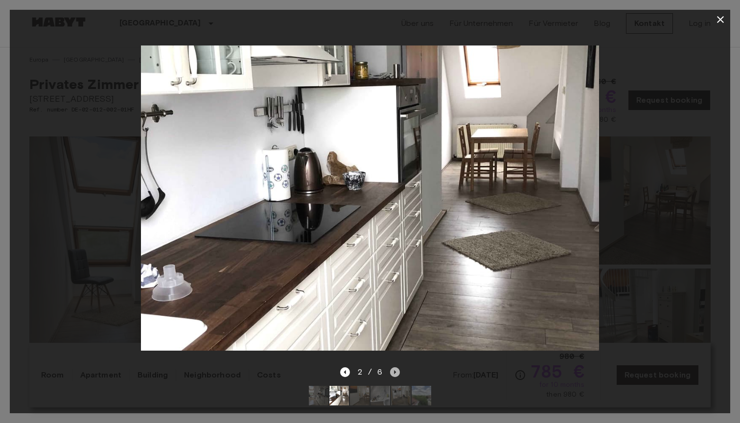
click at [398, 372] on icon "Next image" at bounding box center [395, 372] width 10 height 10
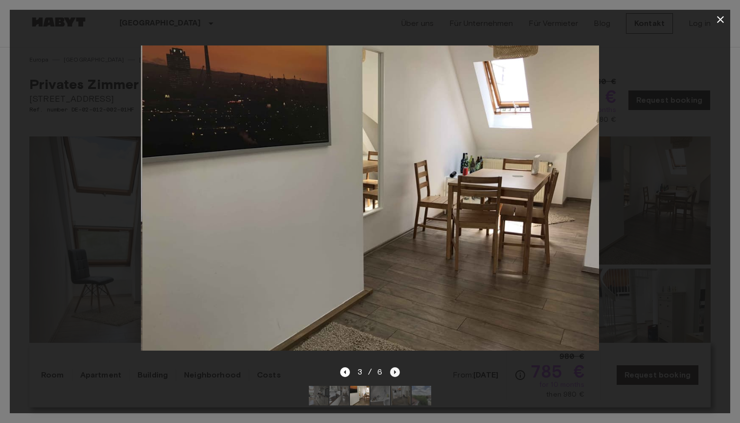
click at [398, 372] on icon "Next image" at bounding box center [395, 372] width 10 height 10
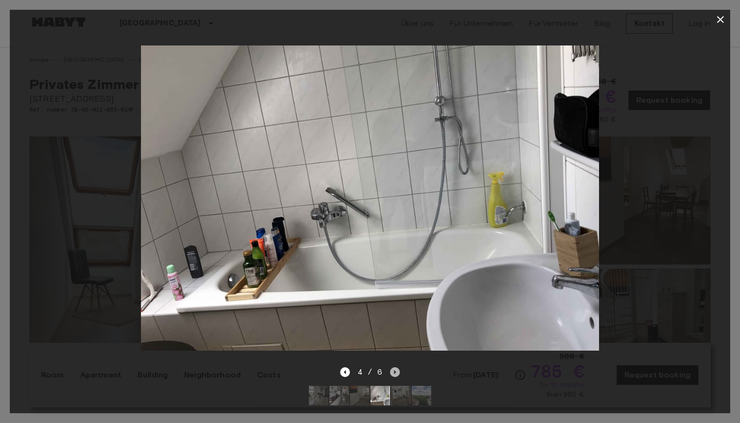
click at [398, 372] on icon "Next image" at bounding box center [395, 372] width 10 height 10
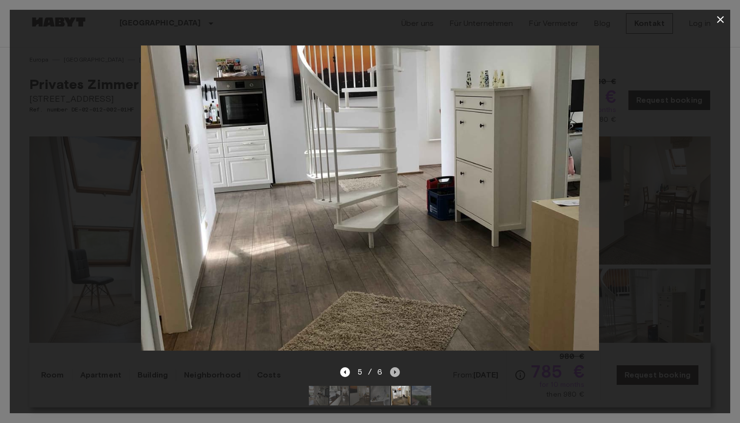
click at [396, 371] on icon "Next image" at bounding box center [395, 372] width 10 height 10
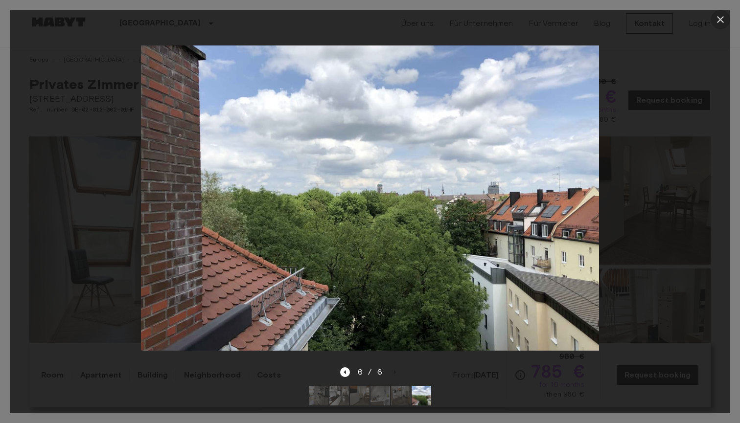
click at [721, 18] on icon "button" at bounding box center [720, 19] width 7 height 7
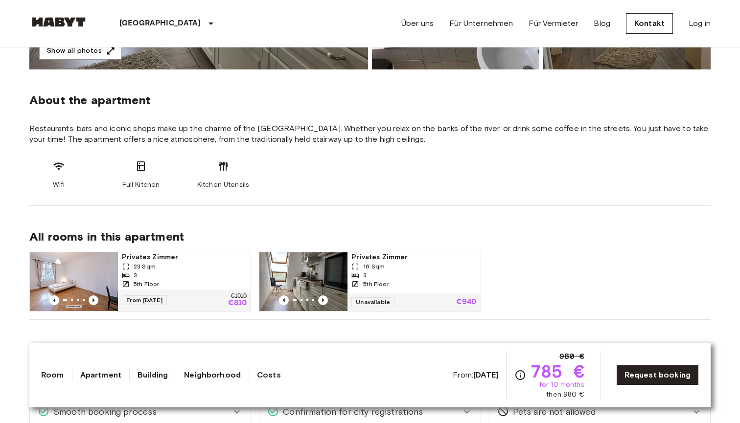
scroll to position [329, 0]
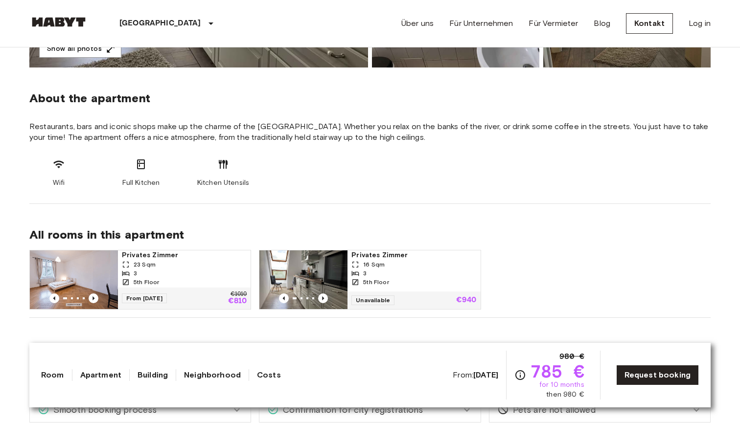
click at [141, 253] on span "Privates Zimmer" at bounding box center [184, 255] width 125 height 10
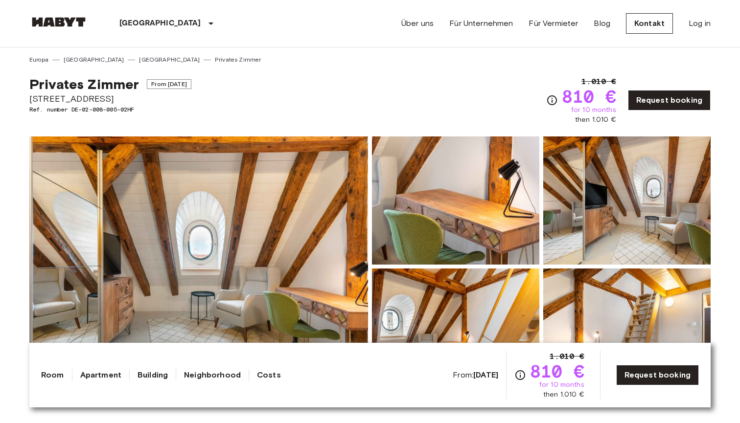
click at [285, 256] on img at bounding box center [198, 266] width 339 height 260
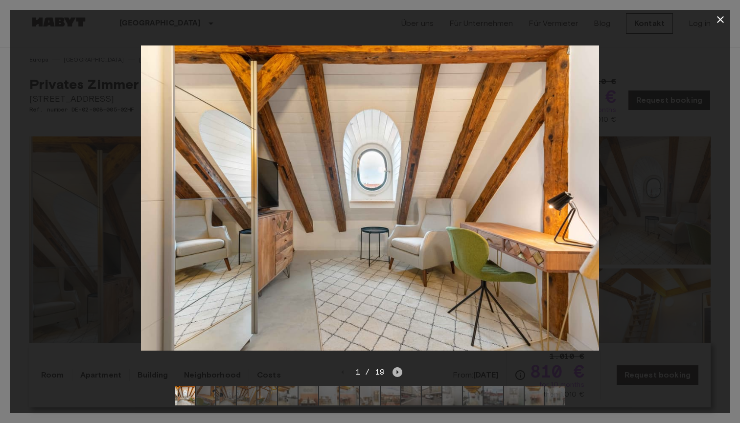
click at [397, 373] on icon "Next image" at bounding box center [398, 372] width 2 height 4
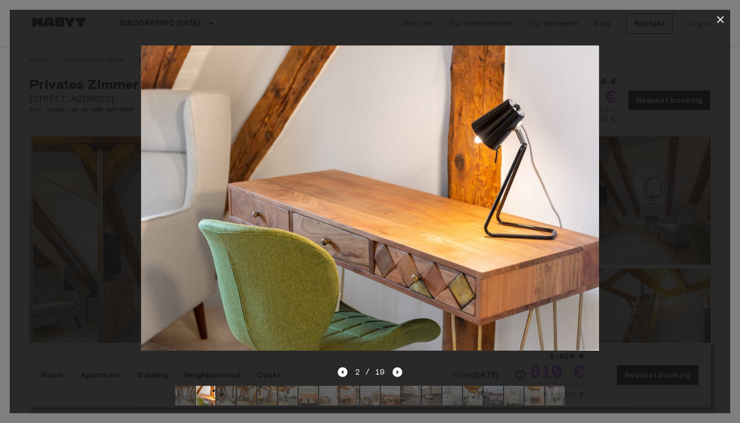
click at [398, 370] on icon "Next image" at bounding box center [397, 372] width 10 height 10
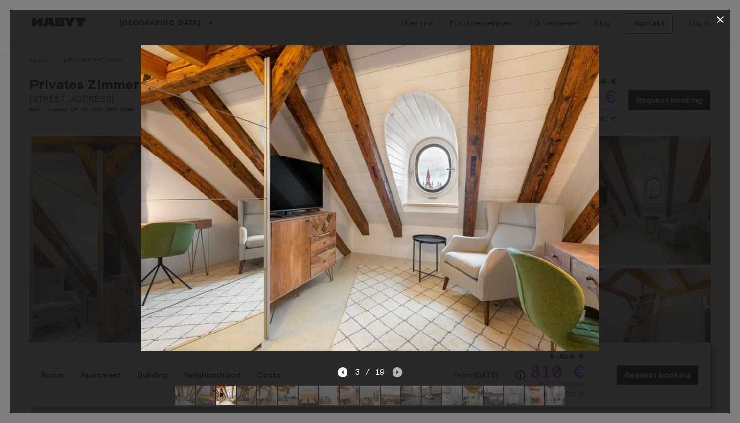
click at [398, 370] on icon "Next image" at bounding box center [397, 372] width 10 height 10
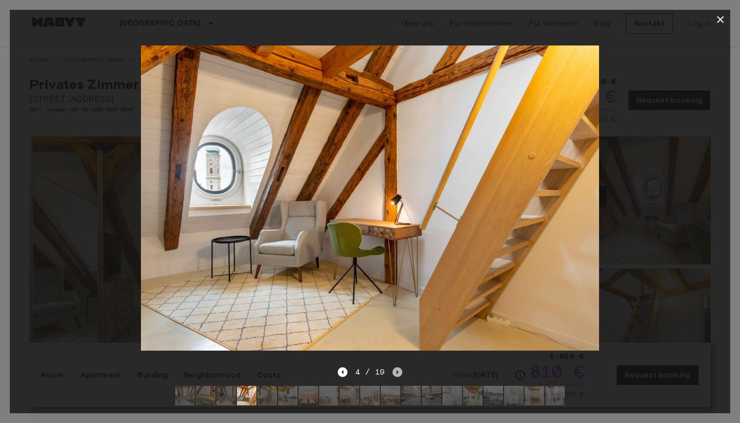
click at [398, 370] on icon "Next image" at bounding box center [397, 372] width 10 height 10
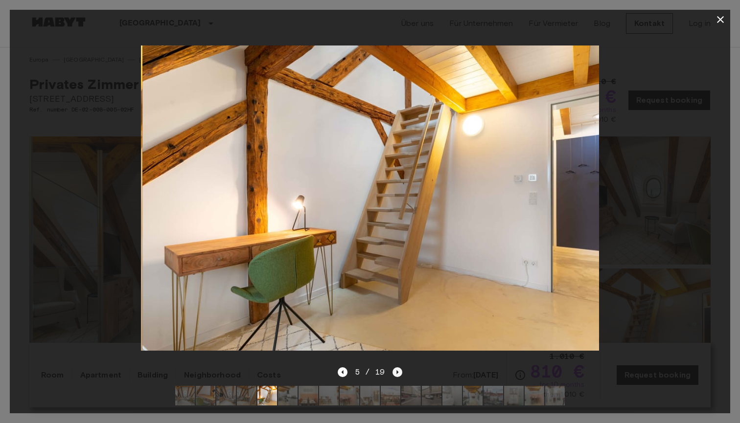
click at [398, 370] on icon "Next image" at bounding box center [397, 372] width 10 height 10
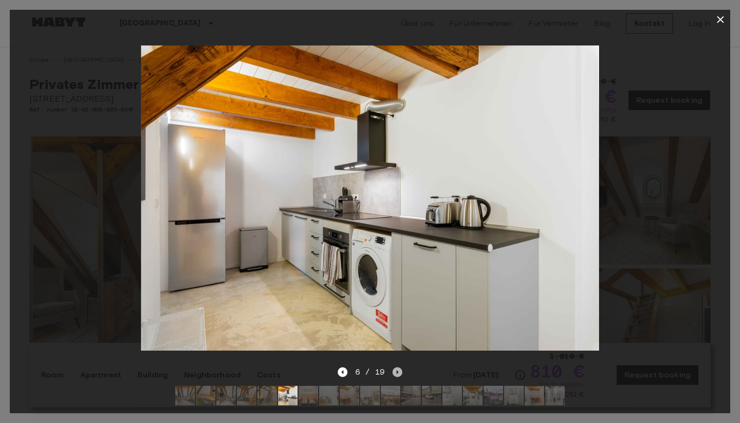
click at [398, 370] on icon "Next image" at bounding box center [397, 372] width 10 height 10
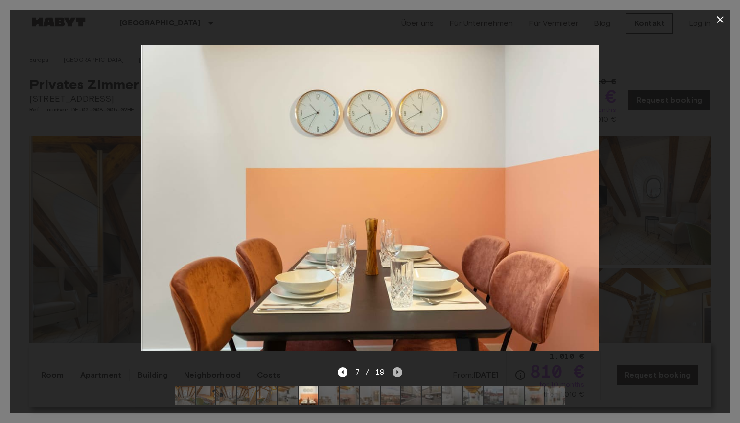
click at [398, 370] on icon "Next image" at bounding box center [397, 372] width 10 height 10
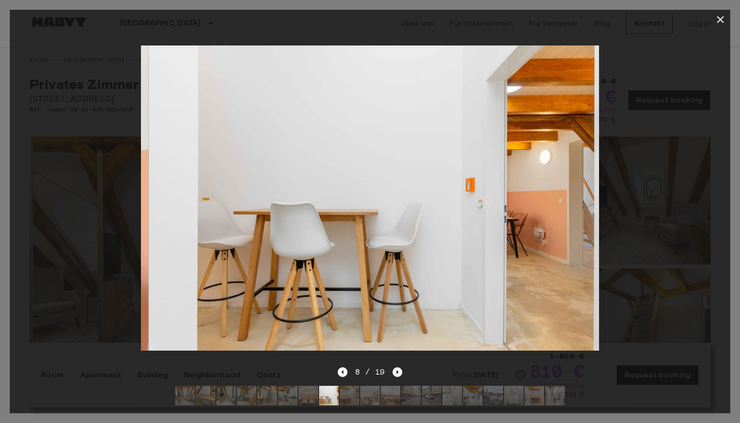
click at [398, 370] on icon "Next image" at bounding box center [397, 372] width 10 height 10
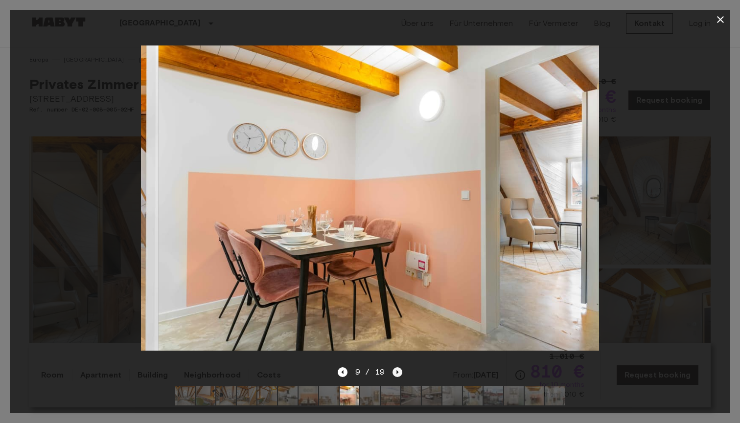
click at [399, 370] on icon "Next image" at bounding box center [397, 372] width 10 height 10
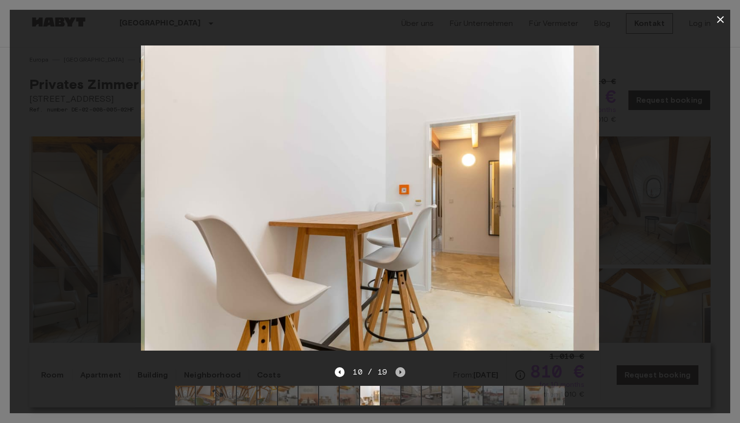
click at [399, 370] on icon "Next image" at bounding box center [400, 372] width 10 height 10
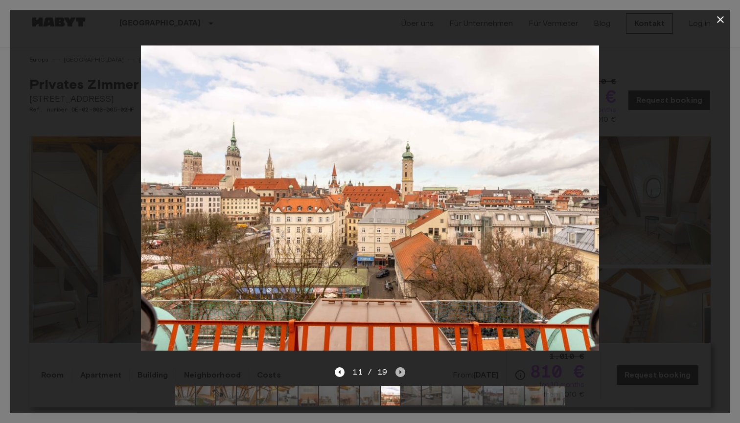
click at [399, 370] on icon "Next image" at bounding box center [400, 372] width 10 height 10
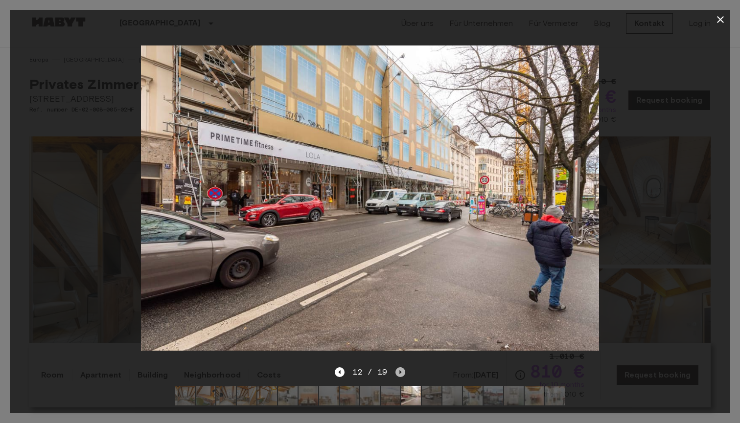
click at [399, 370] on icon "Next image" at bounding box center [400, 372] width 10 height 10
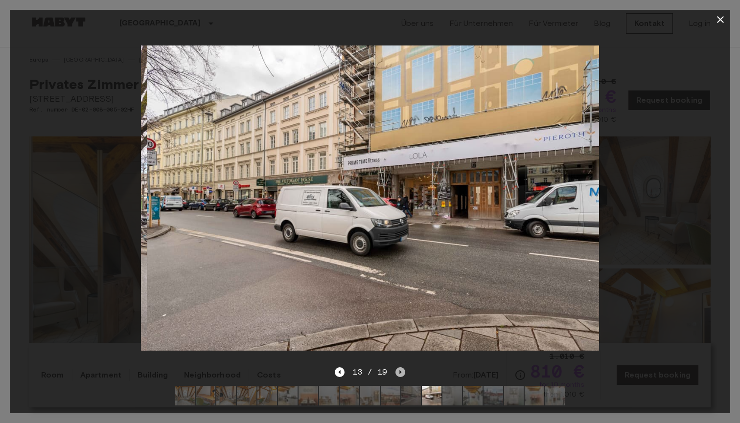
click at [399, 370] on icon "Next image" at bounding box center [400, 372] width 10 height 10
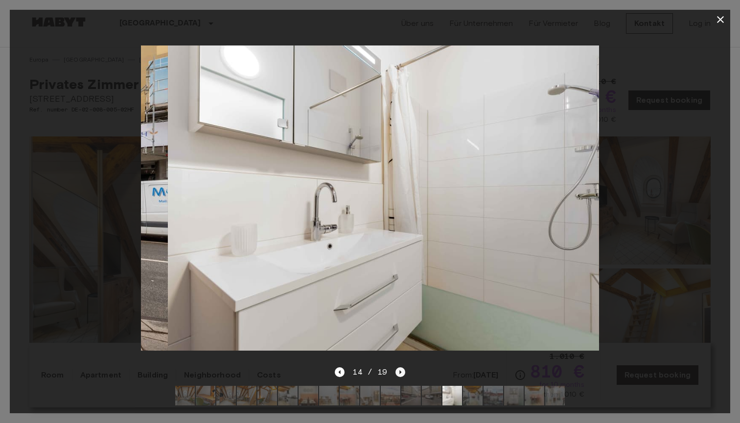
click at [399, 370] on icon "Next image" at bounding box center [400, 372] width 10 height 10
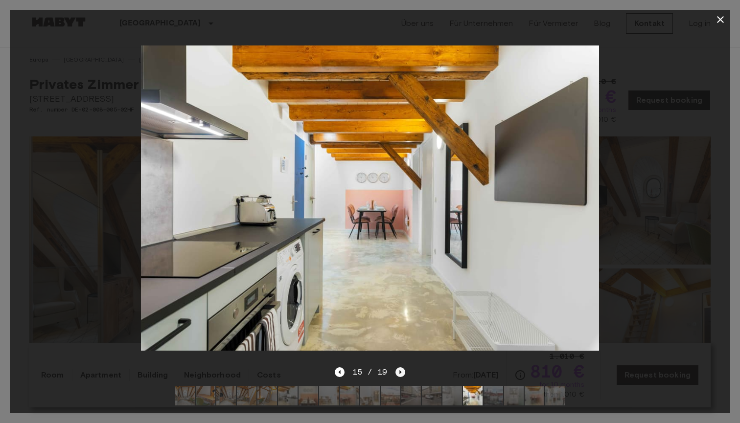
click at [399, 370] on icon "Next image" at bounding box center [400, 372] width 10 height 10
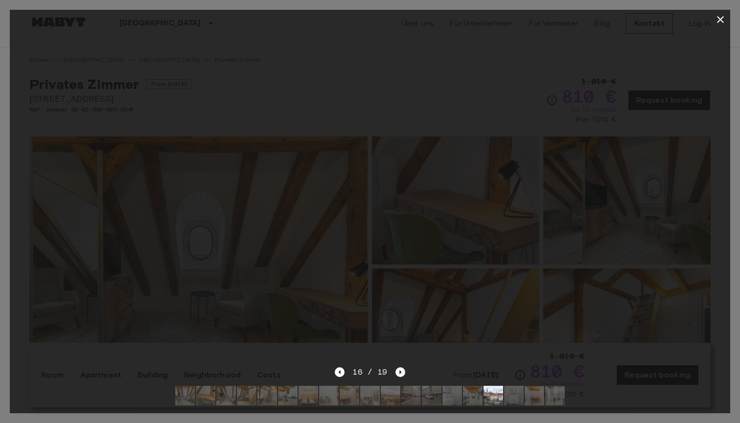
click at [399, 371] on icon "Next image" at bounding box center [400, 372] width 10 height 10
click at [400, 371] on icon "Next image" at bounding box center [400, 372] width 10 height 10
click at [399, 373] on icon "Next image" at bounding box center [400, 372] width 2 height 4
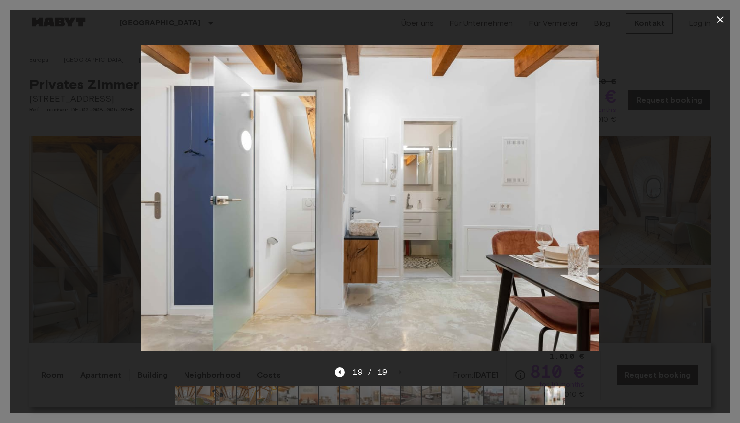
click at [720, 16] on icon "button" at bounding box center [720, 20] width 12 height 12
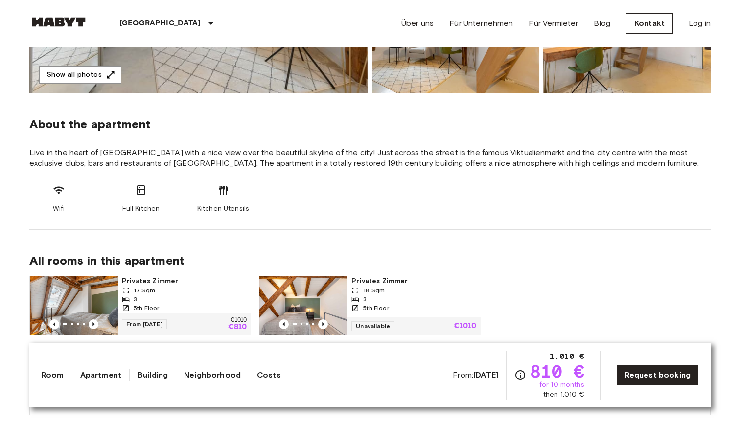
scroll to position [249, 0]
